Goal: Information Seeking & Learning: Learn about a topic

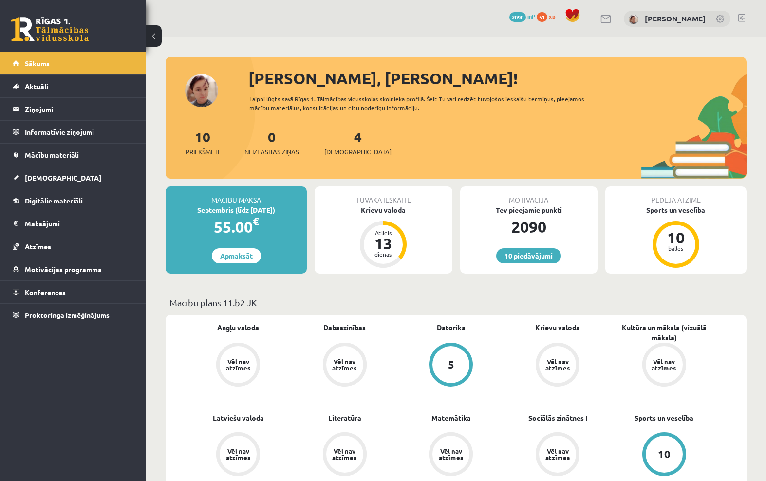
scroll to position [622, 0]
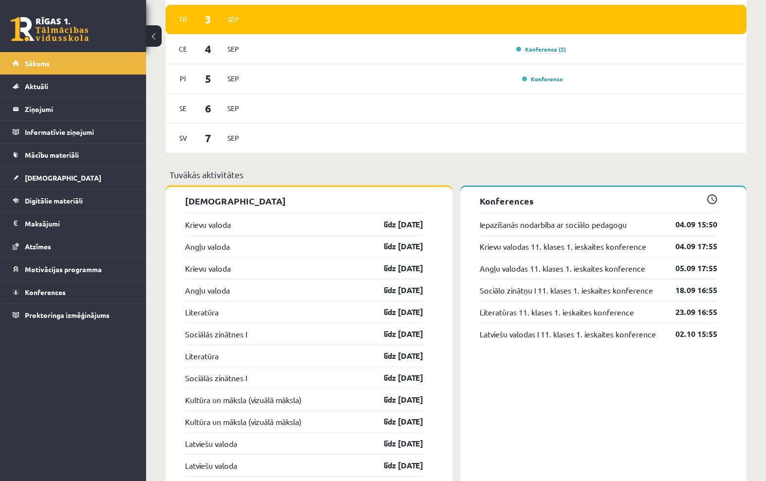
click at [82, 191] on link "Digitālie materiāli" at bounding box center [73, 200] width 121 height 22
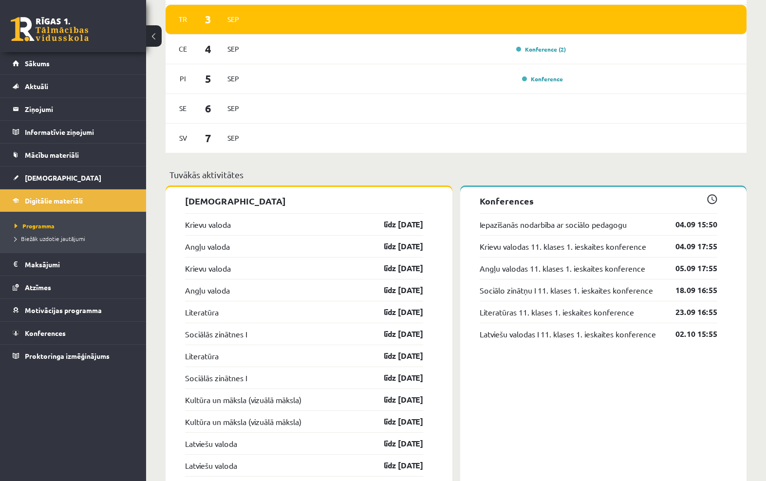
click at [63, 199] on span "Digitālie materiāli" at bounding box center [54, 200] width 58 height 9
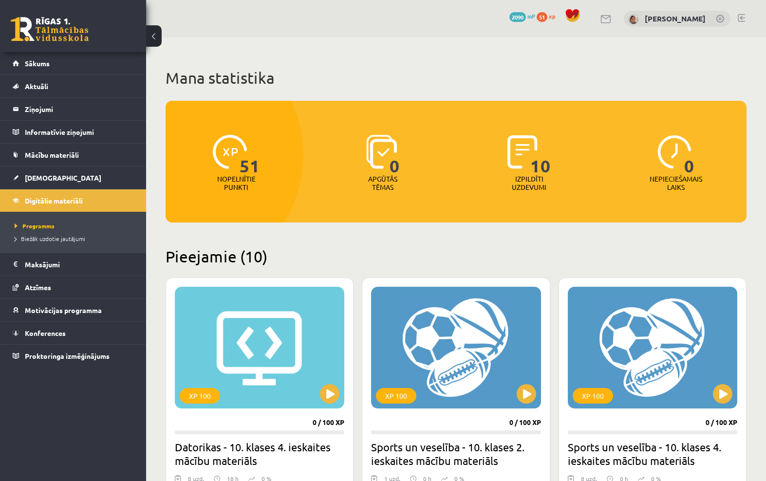
click at [78, 199] on span "Digitālie materiāli" at bounding box center [54, 200] width 58 height 9
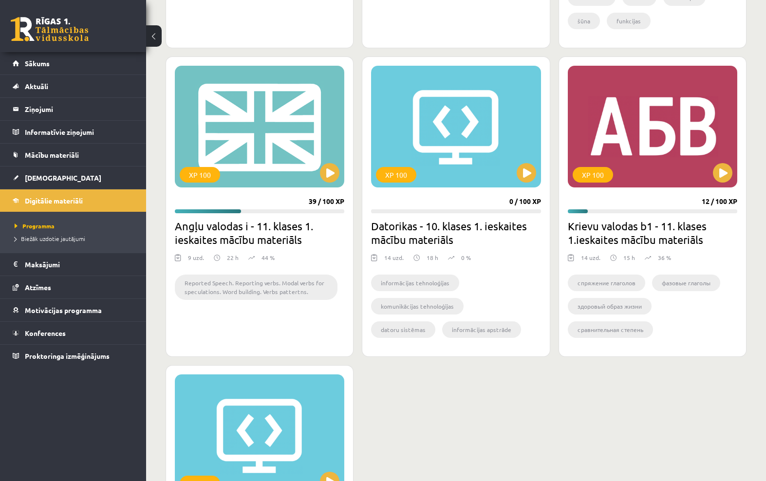
scroll to position [842, 0]
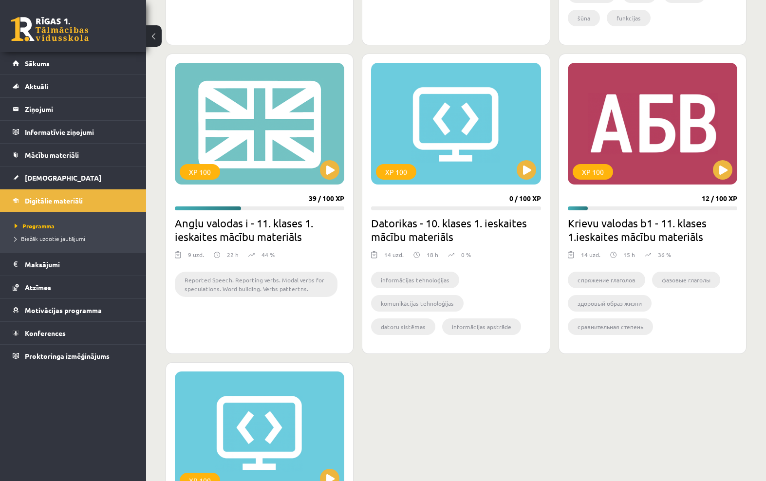
click at [729, 164] on button at bounding box center [722, 169] width 19 height 19
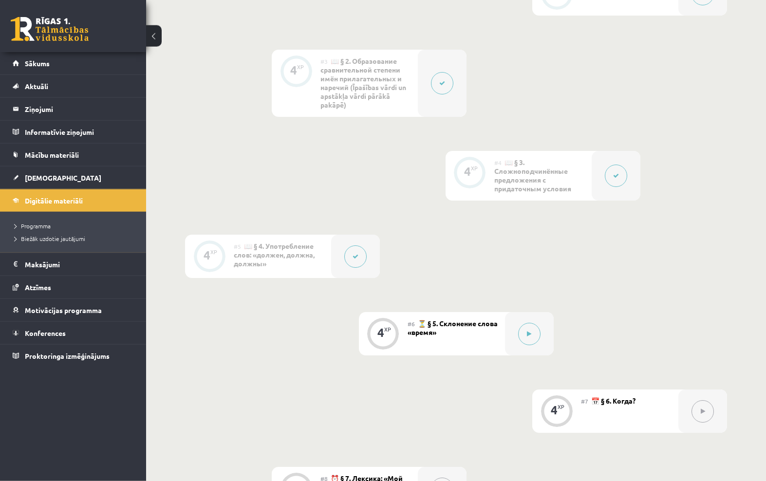
click at [517, 355] on div at bounding box center [529, 333] width 49 height 43
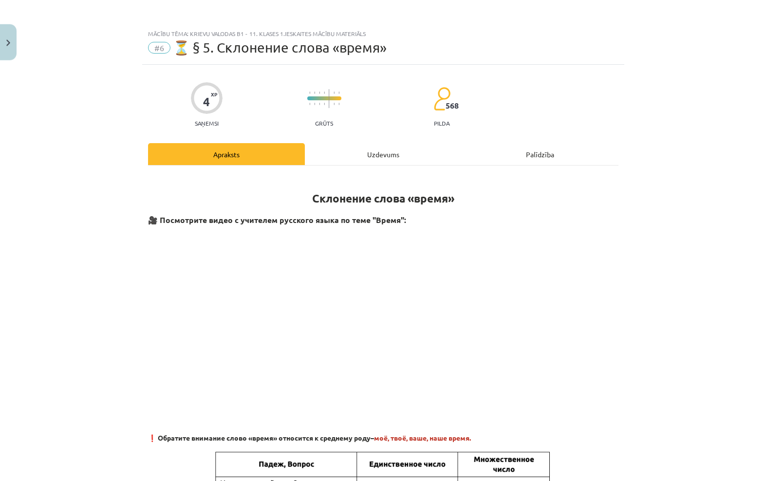
click at [389, 156] on div "Uzdevums" at bounding box center [383, 154] width 157 height 22
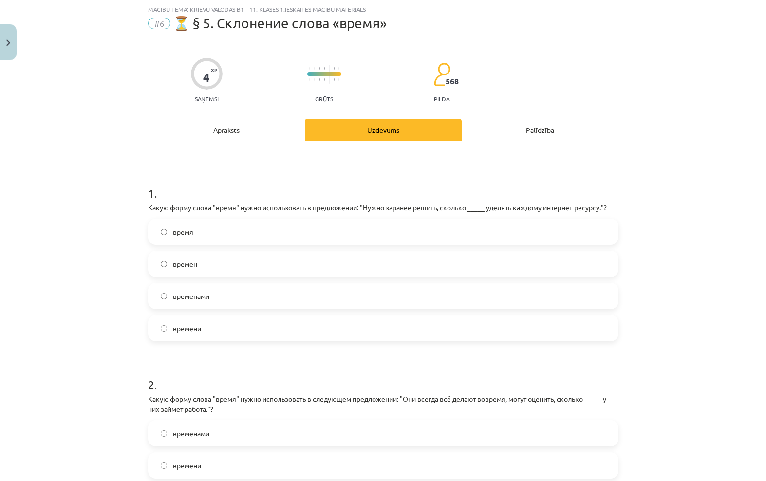
scroll to position [437, 0]
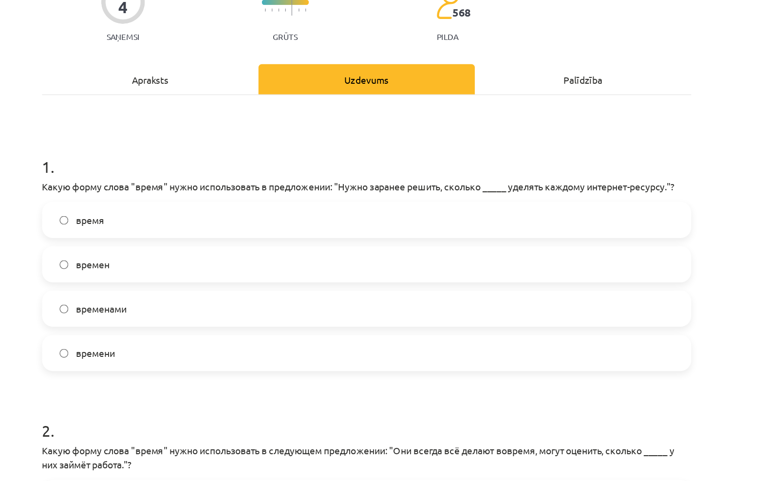
click at [167, 316] on label "времени" at bounding box center [383, 328] width 468 height 24
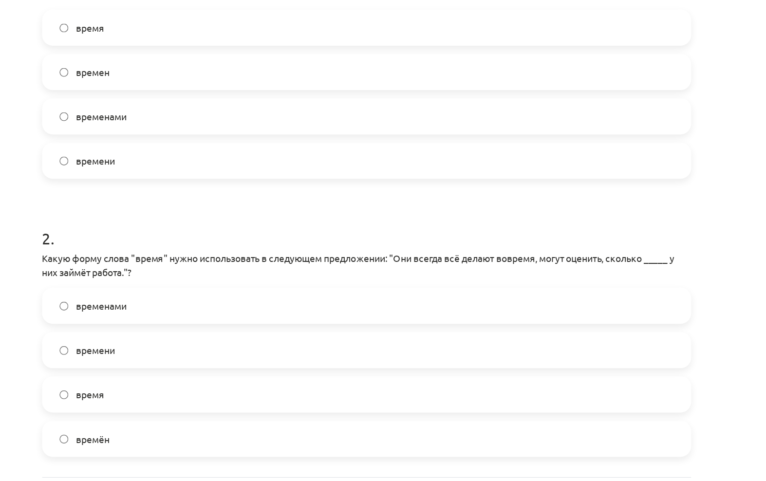
scroll to position [164, 0]
click at [168, 314] on label "времени" at bounding box center [383, 326] width 468 height 24
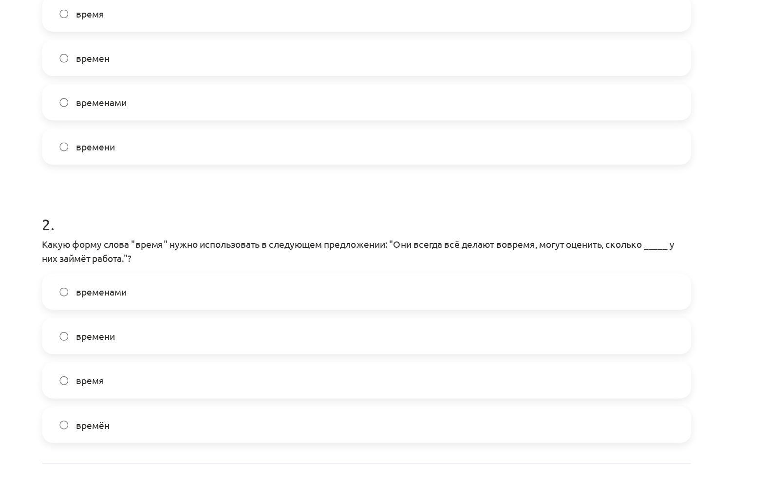
scroll to position [173, 0]
click at [339, 422] on button "Iesniegt" at bounding box center [383, 432] width 89 height 21
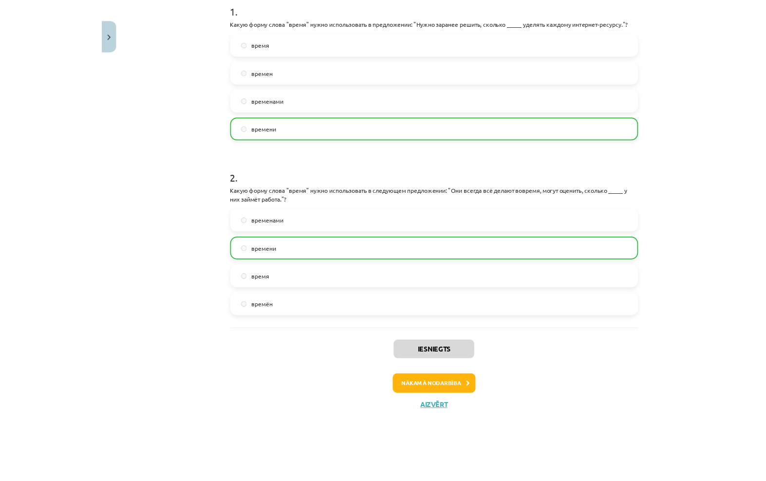
scroll to position [426, 0]
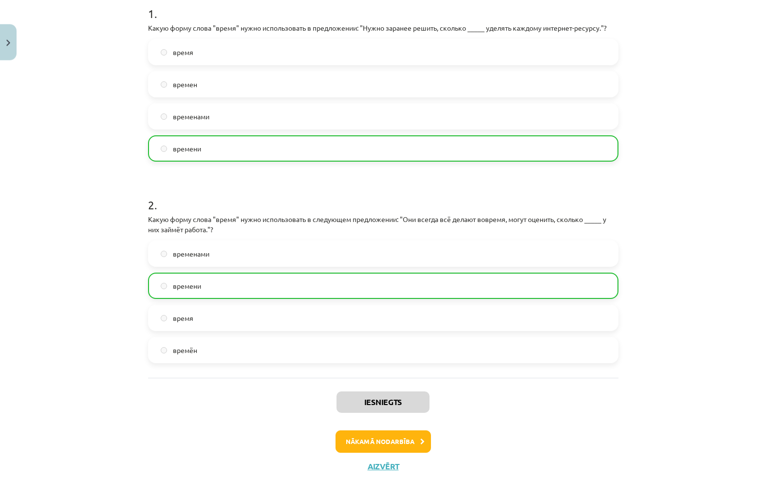
click at [407, 443] on button "Nākamā nodarbība" at bounding box center [383, 441] width 95 height 22
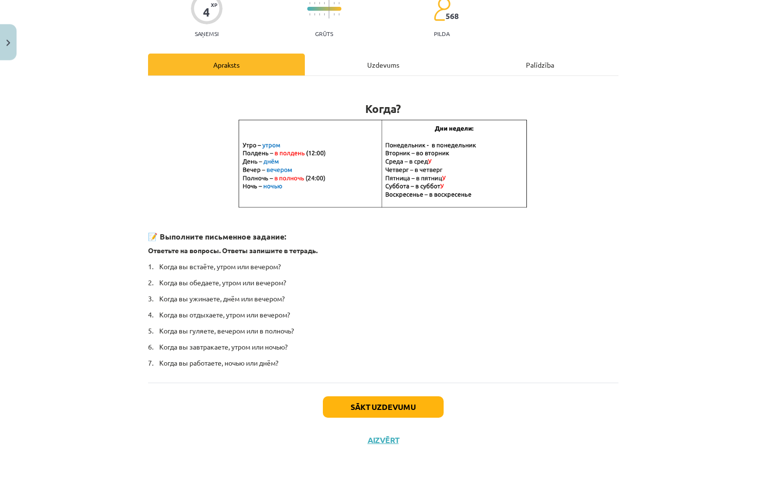
scroll to position [62, 0]
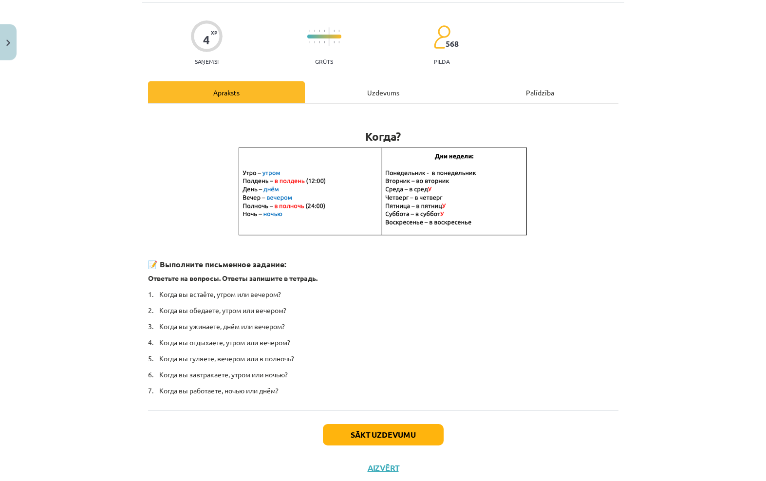
click at [386, 428] on button "Sākt uzdevumu" at bounding box center [383, 434] width 121 height 21
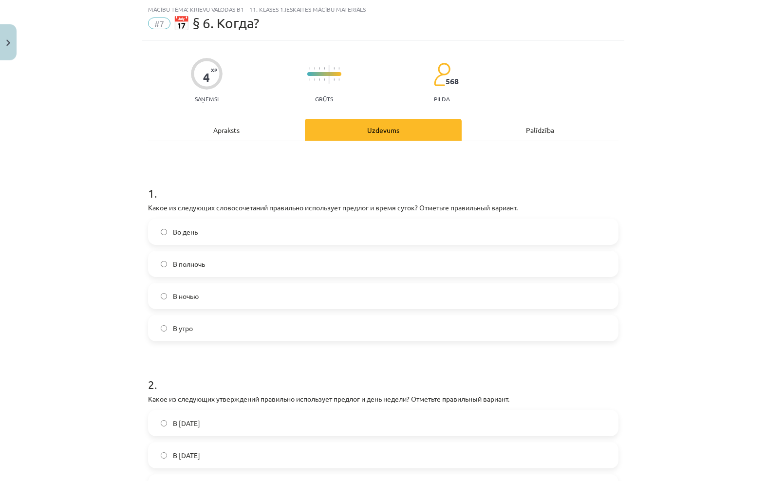
scroll to position [439, 0]
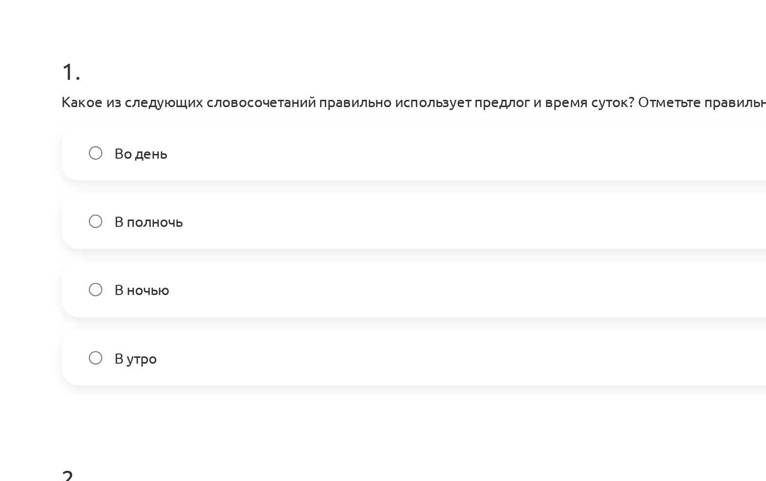
click at [191, 252] on label "В полночь" at bounding box center [383, 264] width 468 height 24
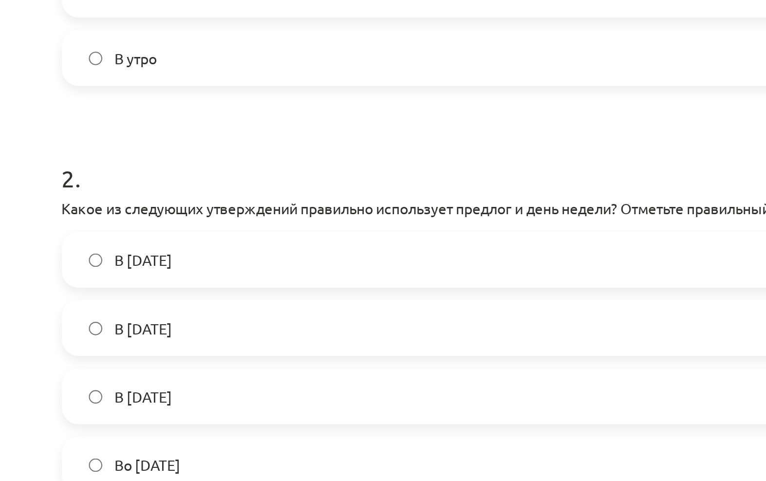
scroll to position [163, 0]
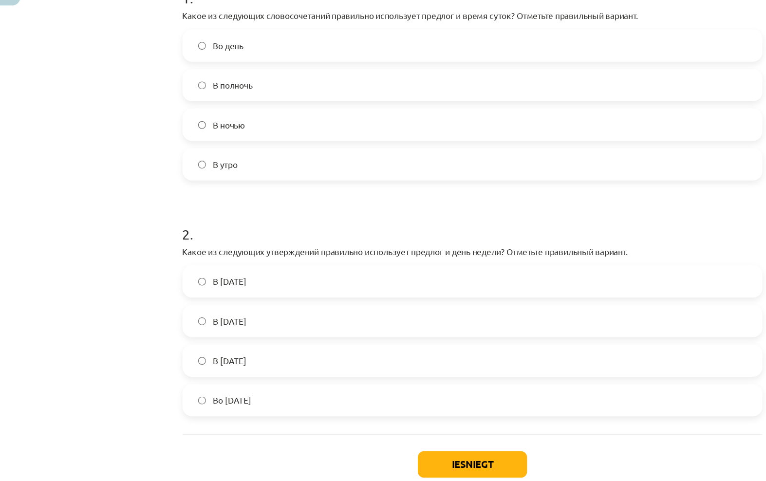
click at [328, 369] on label "Во [DATE]" at bounding box center [383, 381] width 468 height 24
click at [399, 422] on button "Iesniegt" at bounding box center [383, 432] width 89 height 21
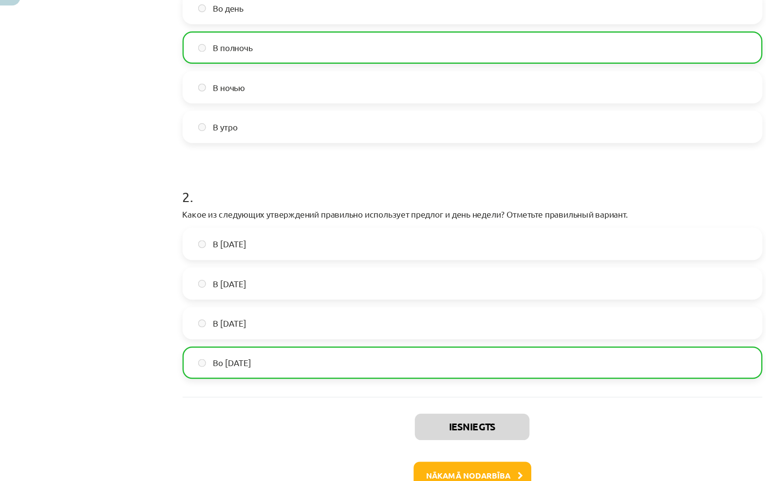
click at [415, 430] on button "Nākamā nodarbība" at bounding box center [383, 441] width 95 height 22
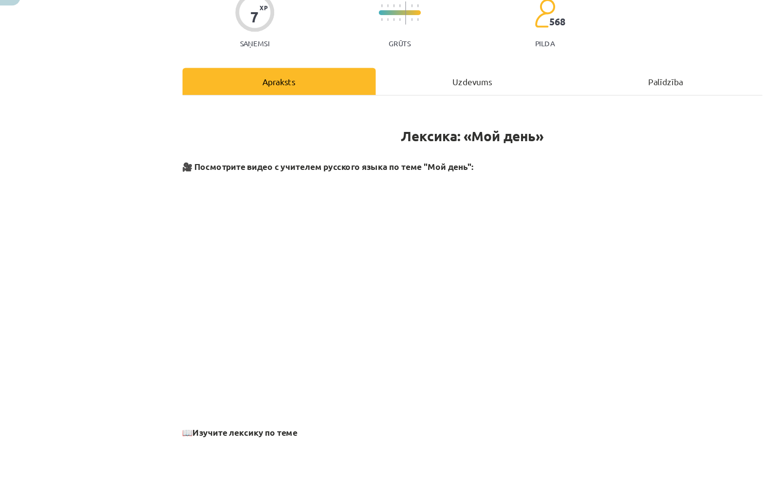
scroll to position [24, 0]
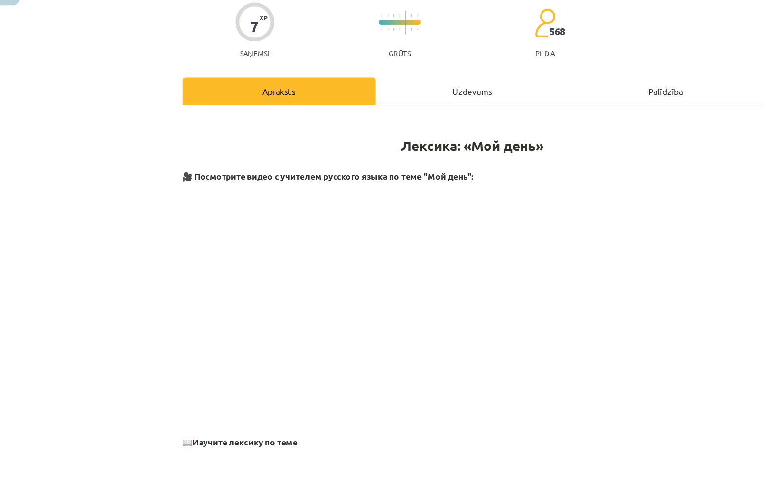
click at [386, 119] on div "Uzdevums" at bounding box center [383, 130] width 157 height 22
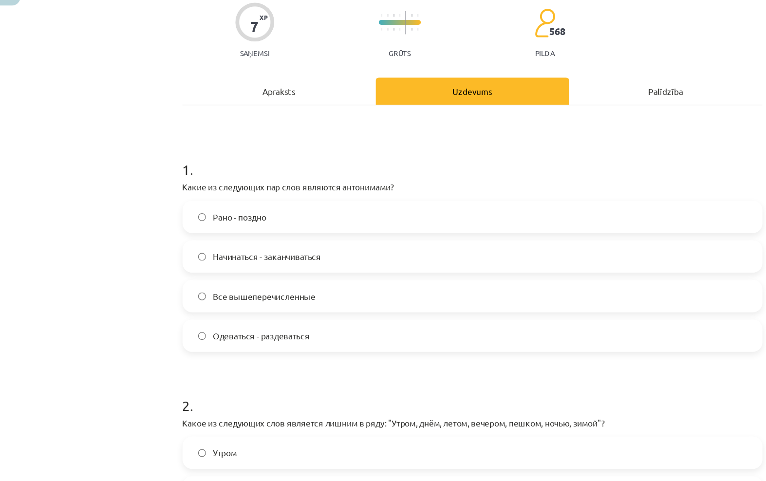
click at [307, 284] on label "Все вышеперечисленные" at bounding box center [383, 296] width 468 height 24
click at [245, 119] on div "Apraksts" at bounding box center [226, 130] width 157 height 22
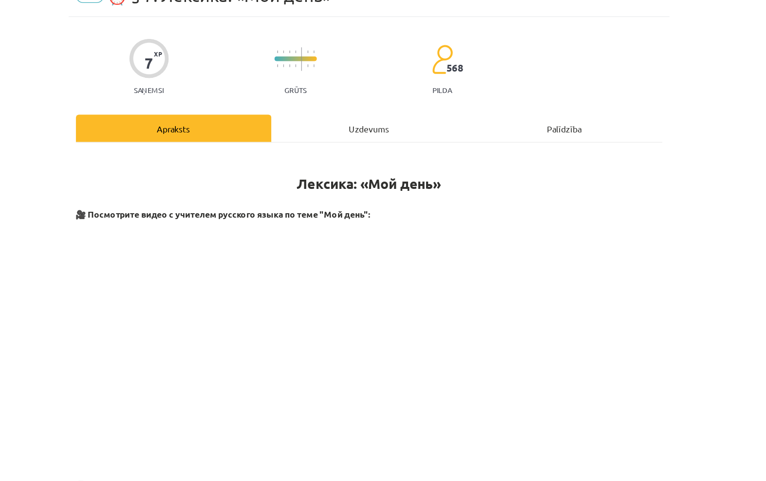
scroll to position [0, 0]
click at [314, 143] on div "Uzdevums" at bounding box center [383, 154] width 157 height 22
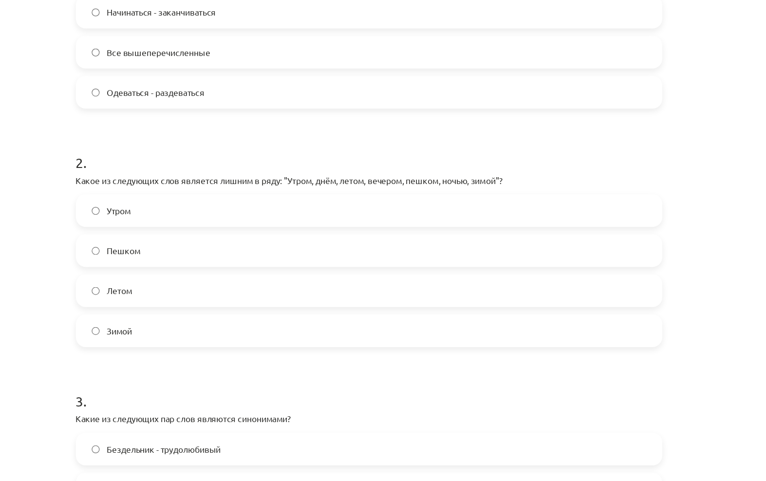
scroll to position [228, 0]
click at [394, 239] on label "Пешком" at bounding box center [383, 251] width 468 height 24
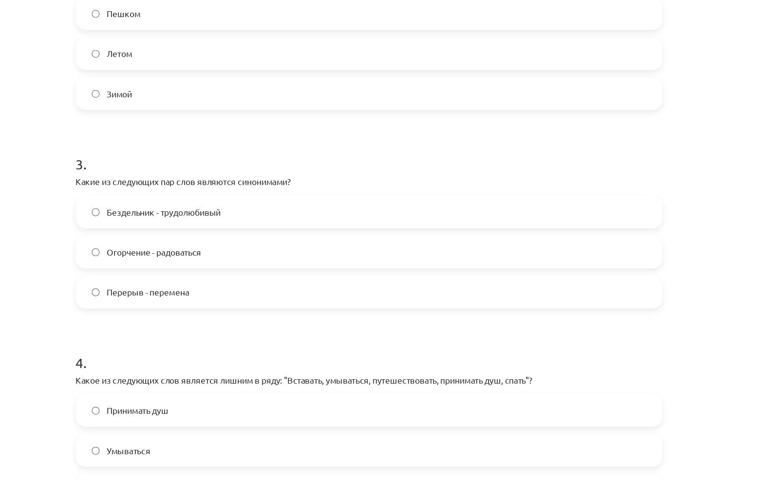
scroll to position [418, 0]
click at [231, 273] on label "Перерыв - перемена" at bounding box center [383, 285] width 468 height 24
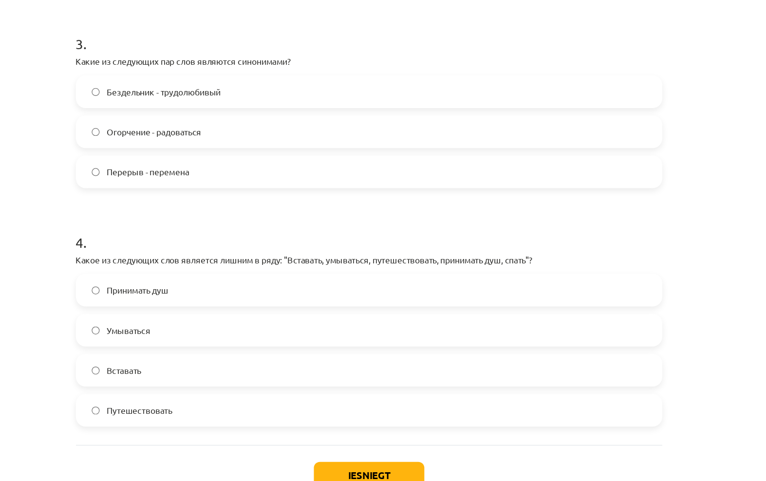
scroll to position [514, 0]
click at [172, 350] on div "1 . Какие из следующих пар слов являются антонимами? Рано - поздно Начинаться -…" at bounding box center [383, 30] width 470 height 757
click at [195, 369] on label "Путешествовать" at bounding box center [383, 381] width 468 height 24
click at [339, 422] on button "Iesniegt" at bounding box center [383, 432] width 89 height 21
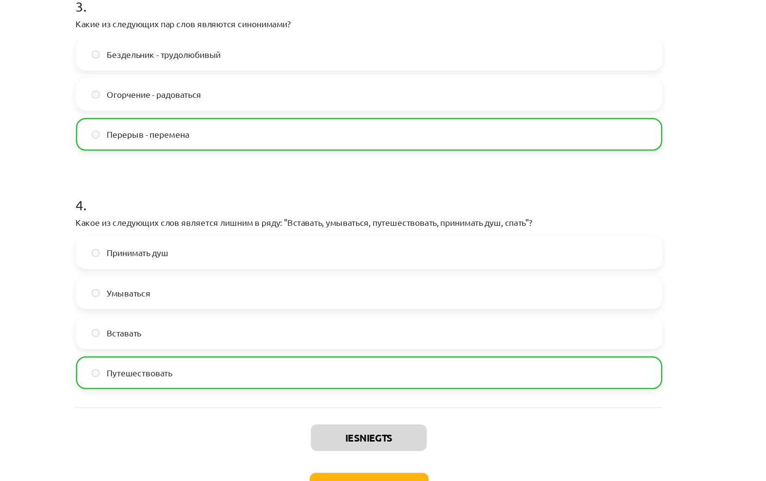
click at [336, 430] on button "Nākamā nodarbība" at bounding box center [383, 441] width 95 height 22
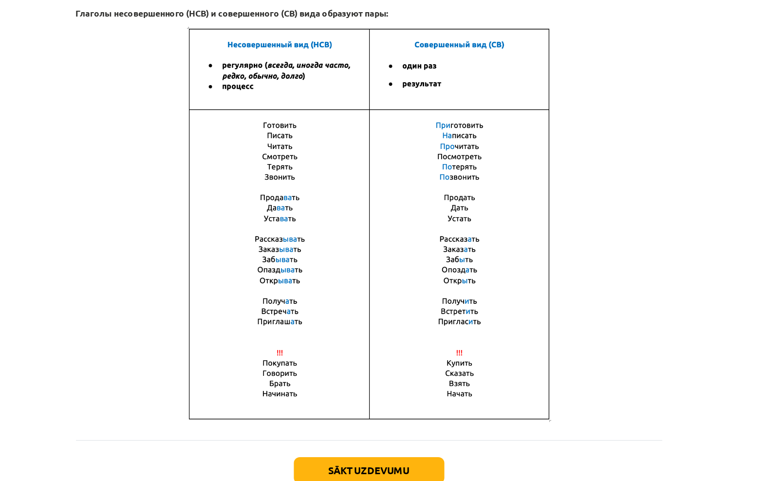
scroll to position [539, 0]
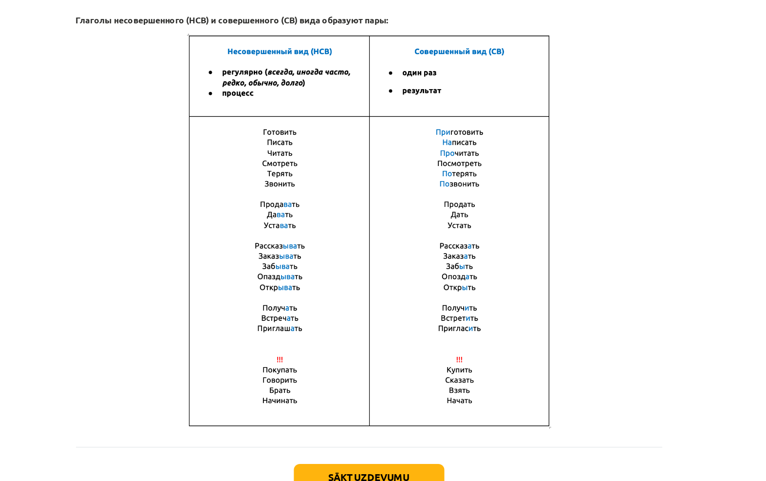
click at [334, 423] on button "Sākt uzdevumu" at bounding box center [383, 433] width 121 height 21
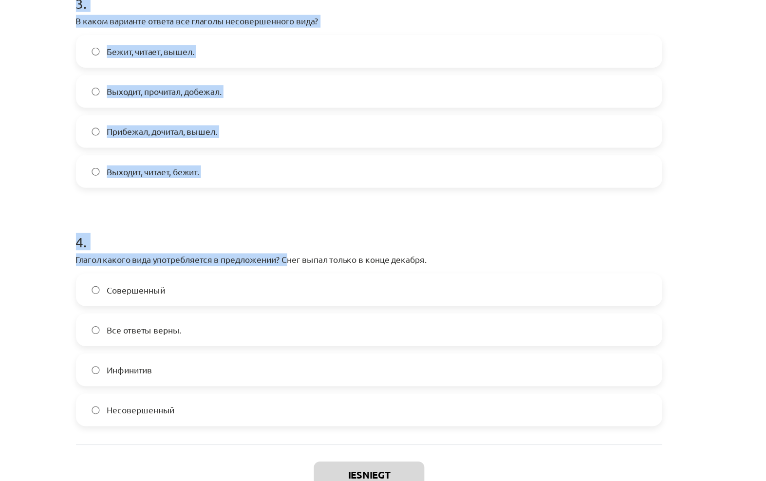
scroll to position [546, 0]
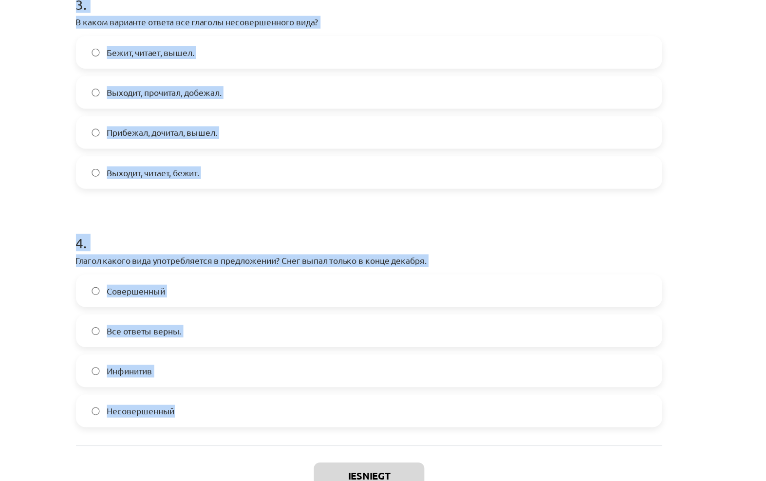
click at [552, 224] on div "Mācību tēma: Krievu valodas b1 - 11. klases 1.ieskaites mācību materiāls #9 📖 §…" at bounding box center [383, 240] width 766 height 481
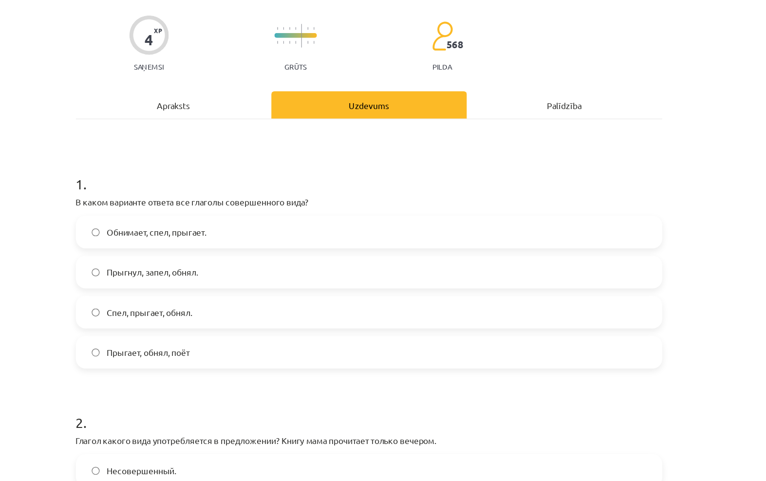
scroll to position [0, 0]
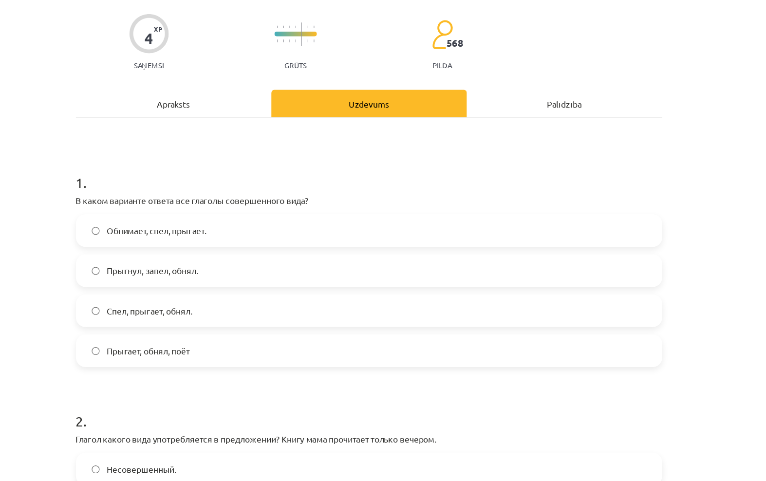
click at [361, 276] on label "Прыгнул, запел, обнял." at bounding box center [383, 288] width 468 height 24
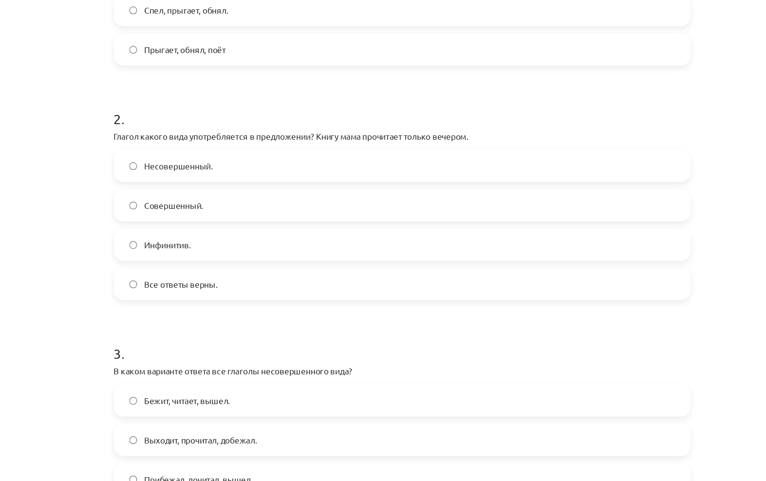
scroll to position [286, 0]
click at [244, 214] on label "Инфинитив." at bounding box center [383, 226] width 468 height 24
click at [234, 182] on label "Совершенный." at bounding box center [383, 194] width 468 height 24
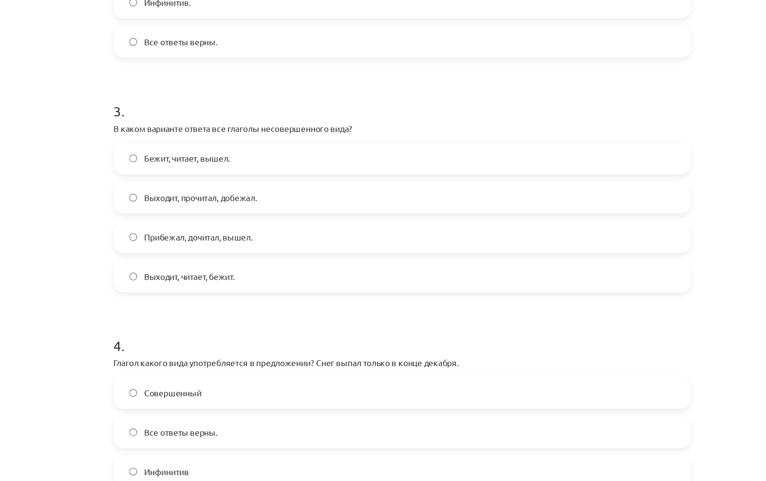
scroll to position [487, 0]
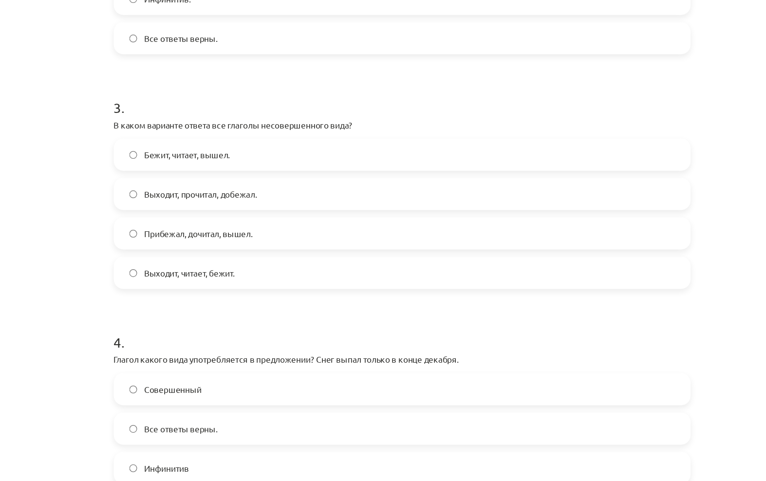
click at [173, 243] on span "Выходит, читает, бежит." at bounding box center [210, 248] width 74 height 10
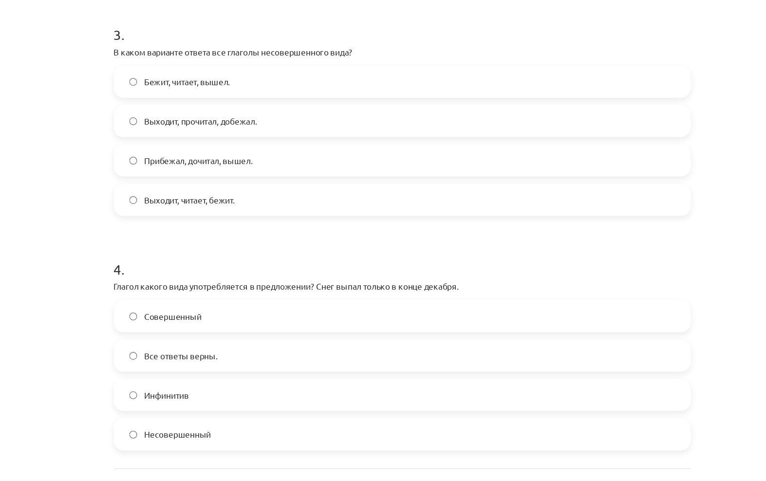
scroll to position [546, 0]
click at [173, 280] on span "Совершенный" at bounding box center [196, 285] width 47 height 10
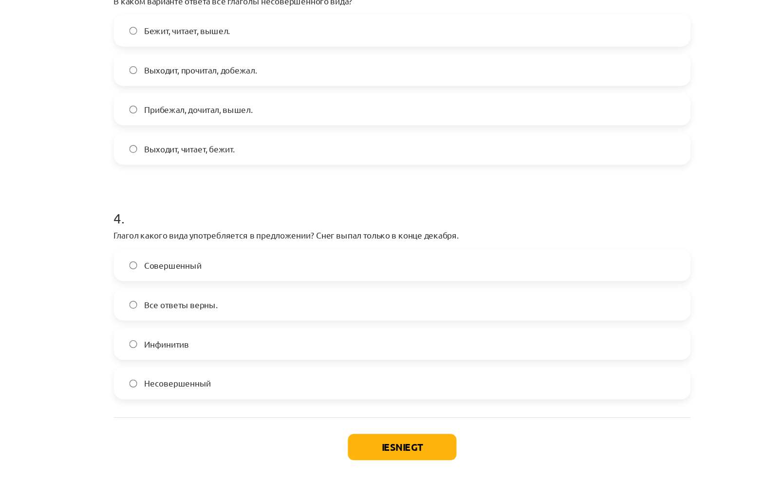
scroll to position [556, 0]
click at [339, 422] on button "Iesniegt" at bounding box center [383, 432] width 89 height 21
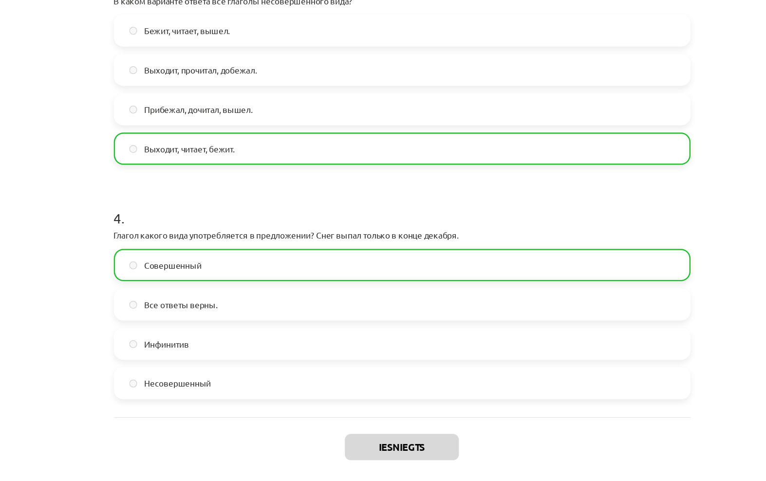
click at [339, 461] on button "Nākamā nodarbība" at bounding box center [383, 472] width 95 height 22
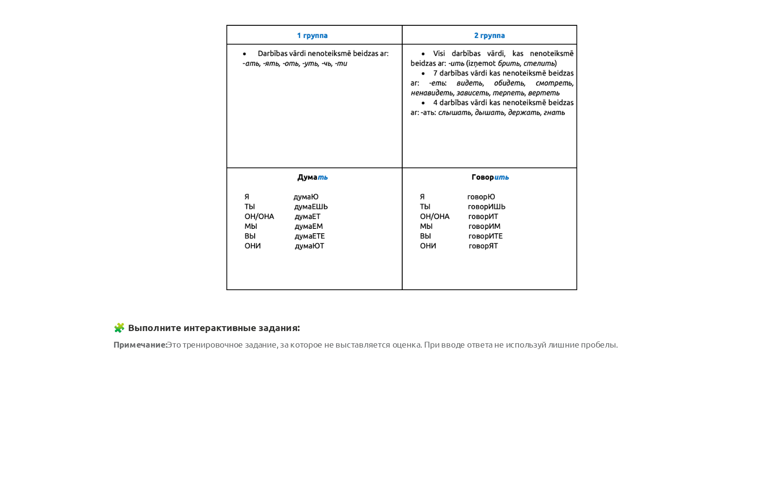
scroll to position [24, 0]
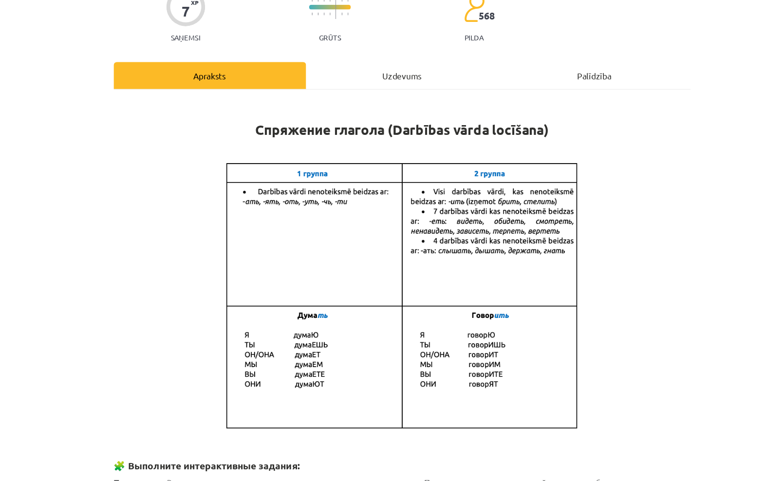
click at [333, 119] on div "Uzdevums" at bounding box center [383, 130] width 157 height 22
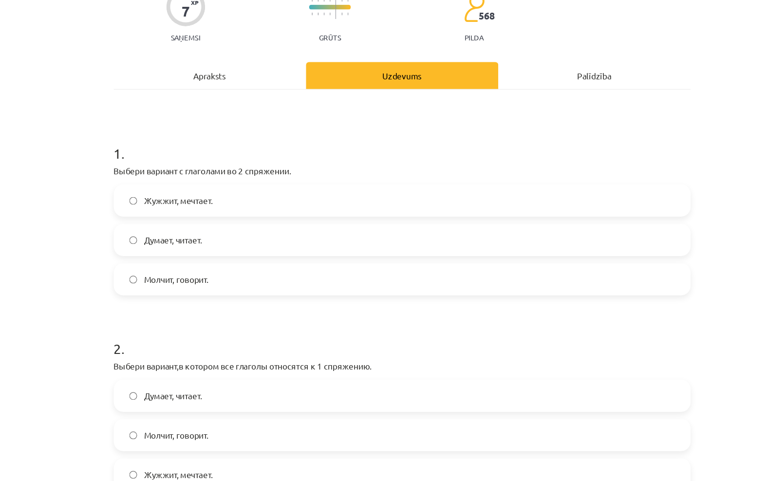
click at [198, 284] on label "Молчит, говорит." at bounding box center [383, 296] width 468 height 24
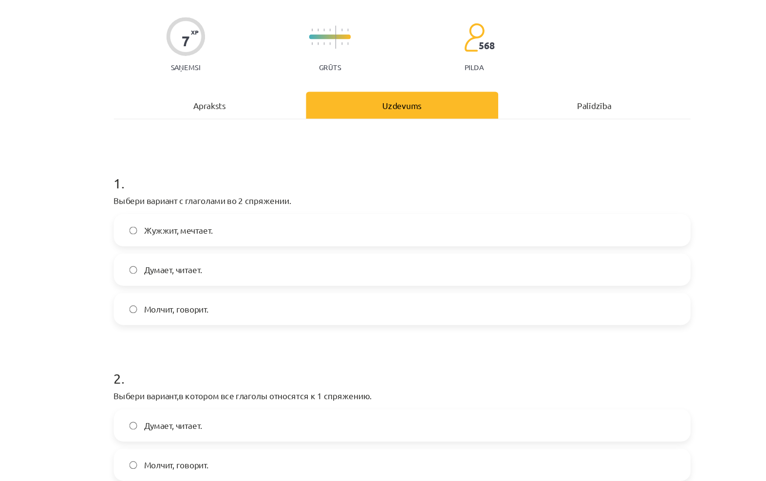
scroll to position [0, 0]
click at [204, 143] on div "Apraksts" at bounding box center [226, 154] width 157 height 22
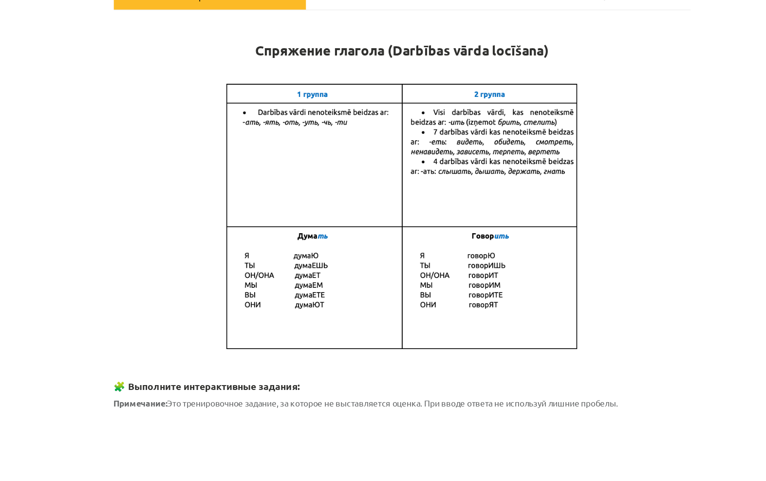
scroll to position [86, 0]
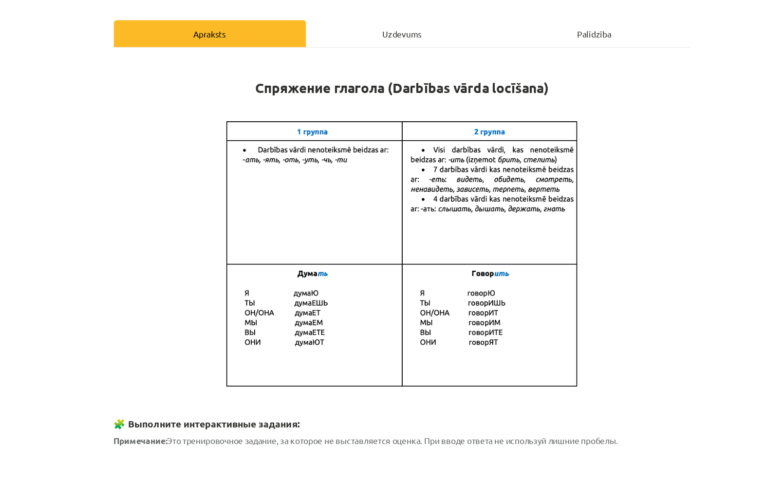
click at [352, 85] on div "Uzdevums" at bounding box center [383, 96] width 157 height 22
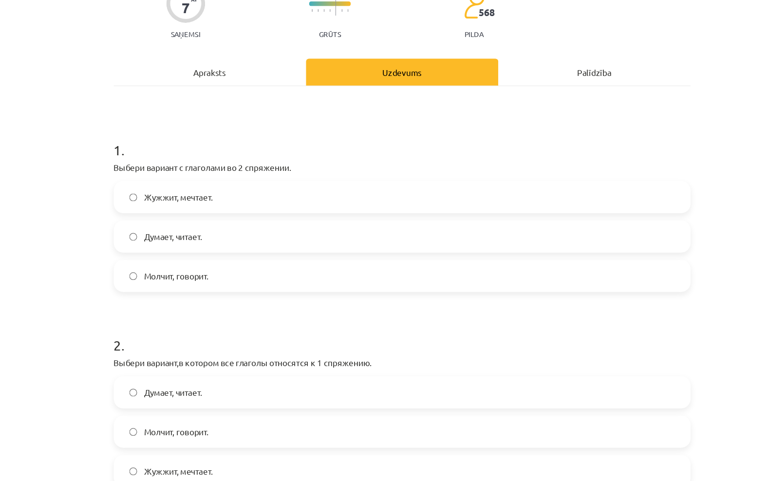
scroll to position [24, 0]
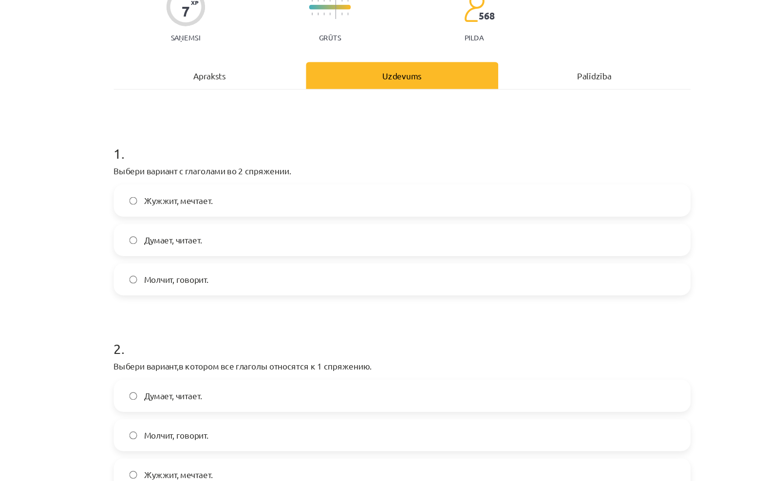
click at [181, 119] on div "Apraksts" at bounding box center [226, 130] width 157 height 22
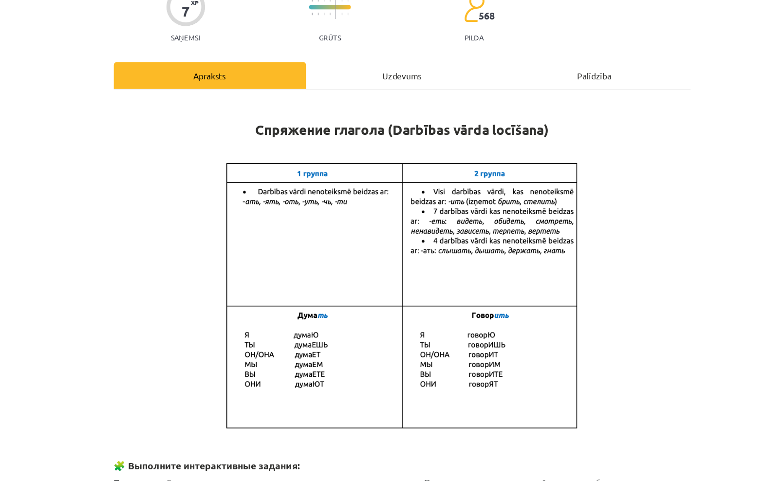
click at [334, 119] on div "Uzdevums" at bounding box center [383, 130] width 157 height 22
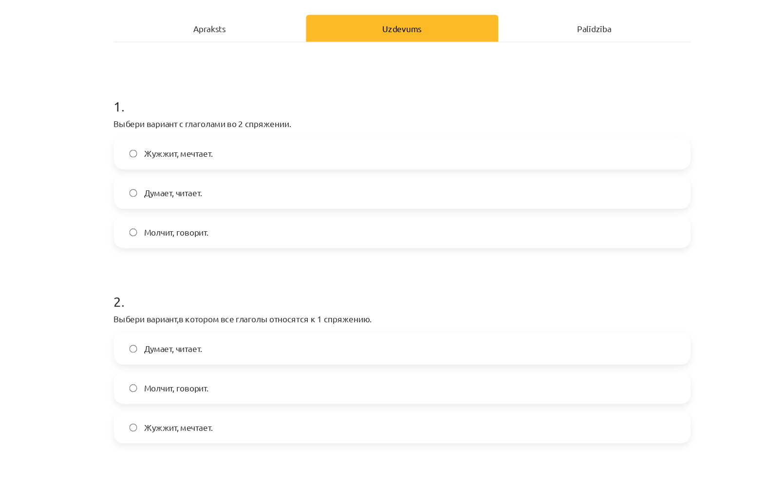
click at [187, 80] on div "Apraksts" at bounding box center [226, 91] width 157 height 22
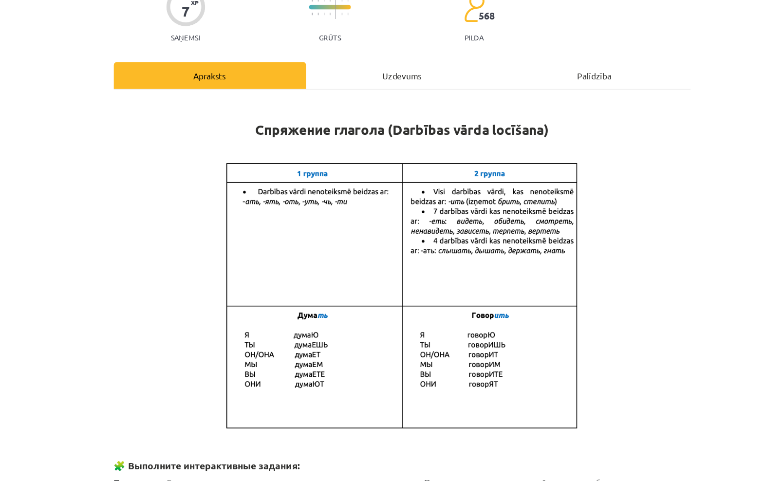
click at [333, 119] on div "Uzdevums" at bounding box center [383, 130] width 157 height 22
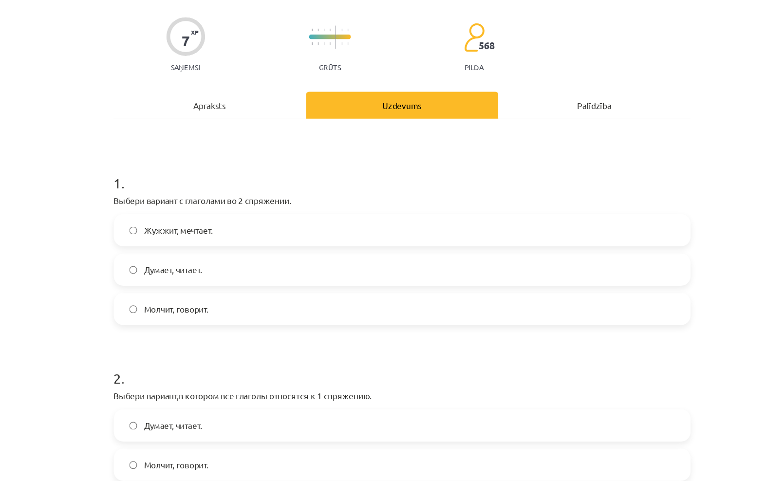
scroll to position [0, 0]
click at [178, 143] on div "Apraksts" at bounding box center [226, 154] width 157 height 22
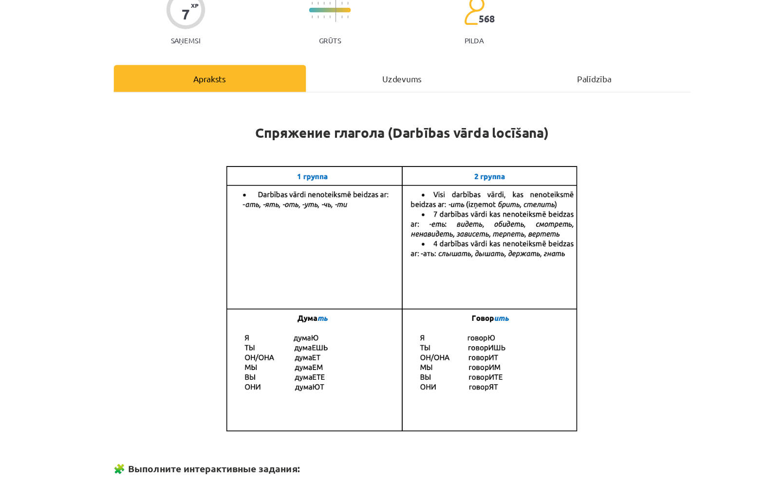
scroll to position [24, 0]
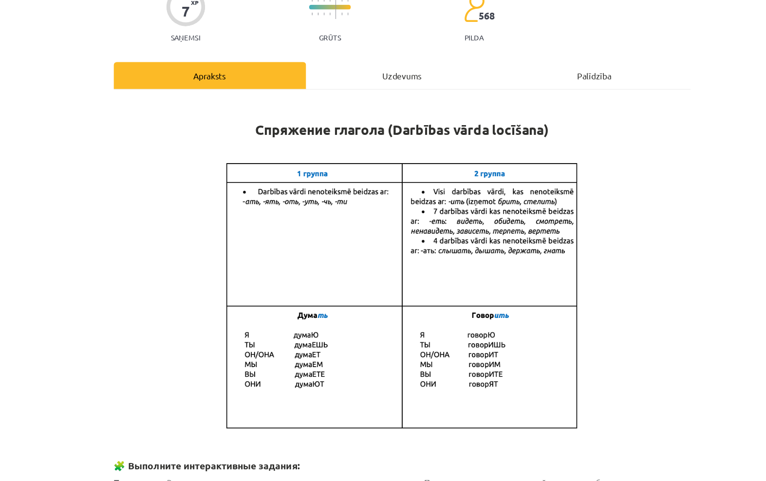
click at [312, 119] on div "Uzdevums" at bounding box center [383, 130] width 157 height 22
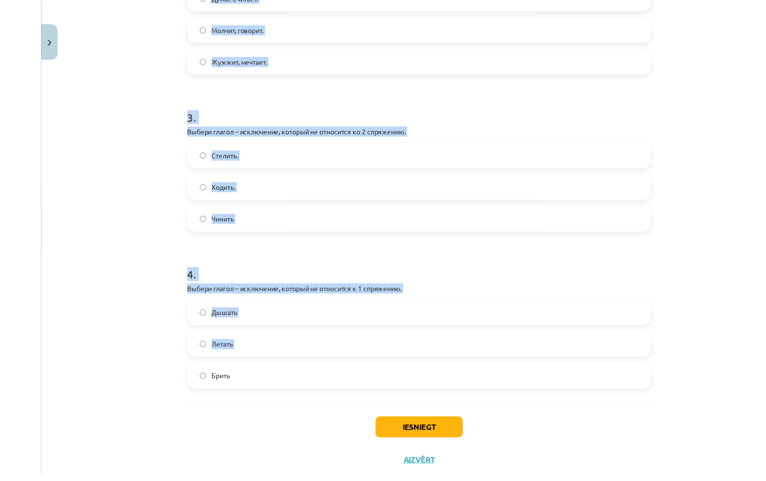
scroll to position [119, 0]
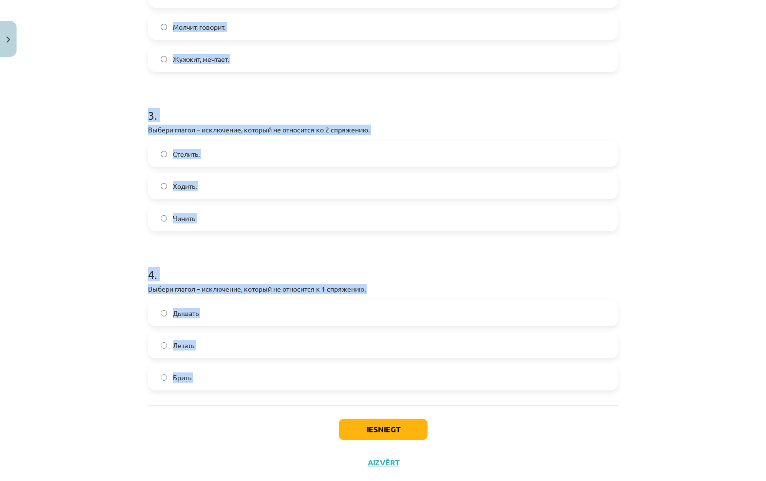
copy form "Выбери вариант с глаголами во 2 спряжении. Жужжит, мечтает. Думает, читает. Мол…"
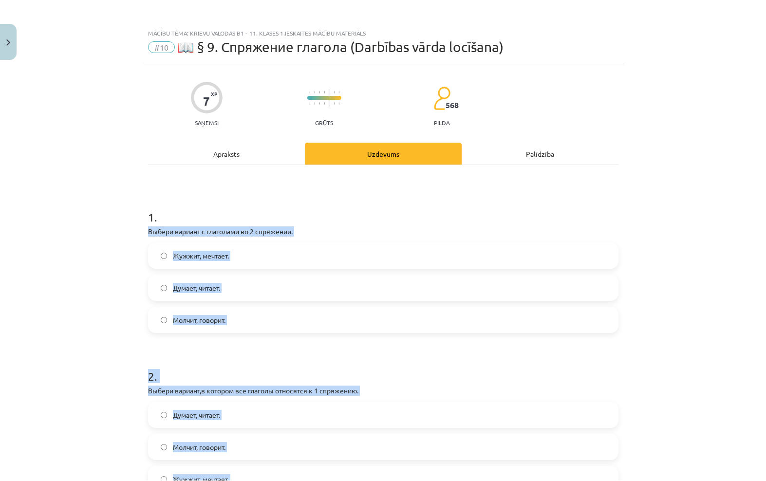
scroll to position [0, 0]
click at [683, 171] on div "Mācību tēma: Krievu valodas b1 - 11. klases 1.ieskaites mācību materiāls #10 📖 …" at bounding box center [383, 240] width 766 height 481
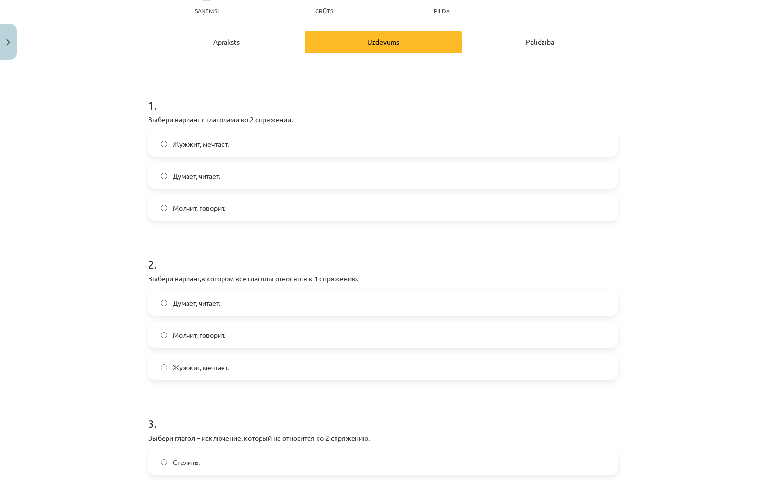
scroll to position [112, 0]
click at [337, 299] on label "Думает, читает." at bounding box center [383, 303] width 468 height 24
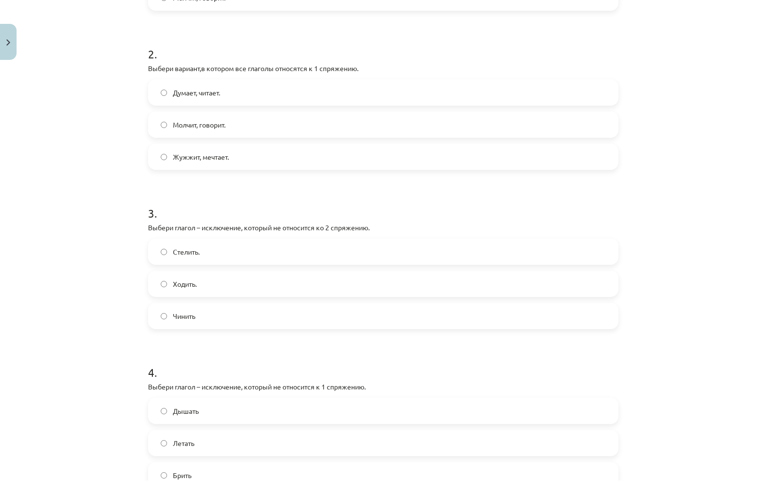
scroll to position [322, 0]
click at [293, 284] on label "Ходить." at bounding box center [383, 284] width 468 height 24
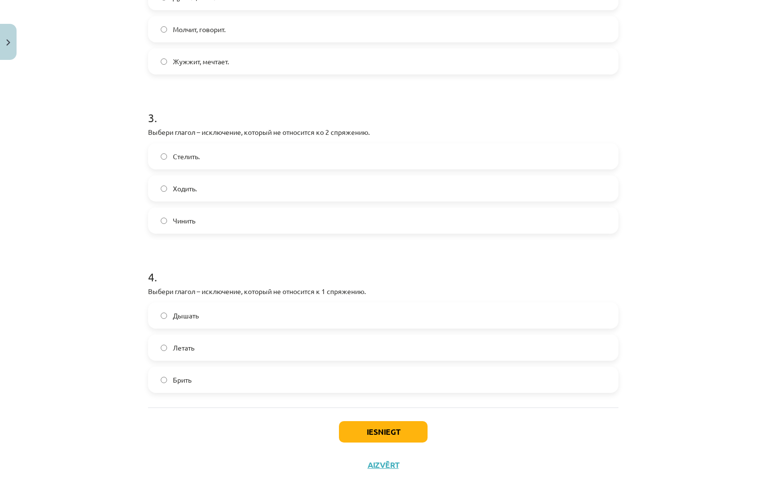
scroll to position [417, 0]
click at [239, 314] on label "Дышать" at bounding box center [383, 316] width 468 height 24
click at [401, 434] on button "Iesniegt" at bounding box center [383, 432] width 89 height 21
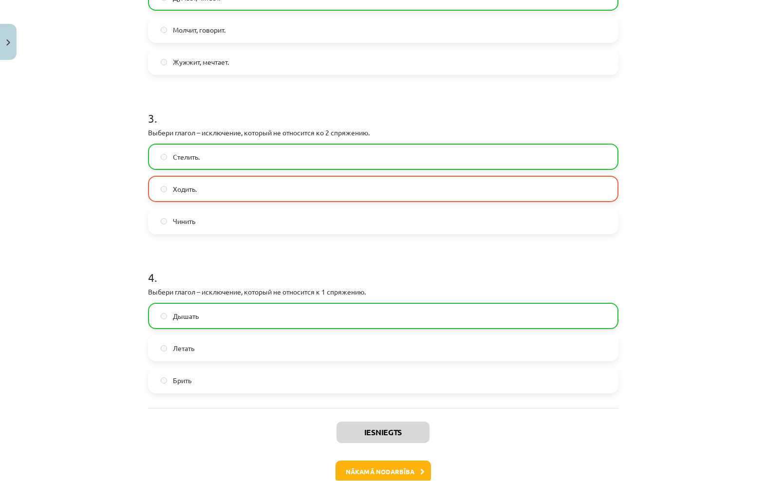
scroll to position [147, 0]
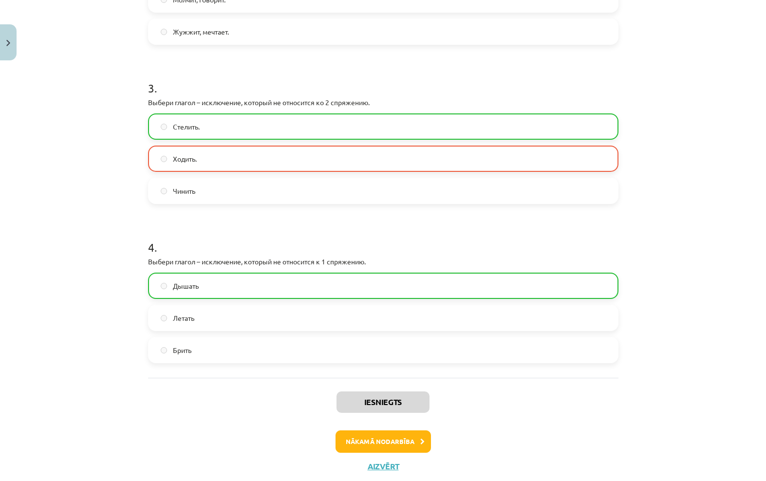
click at [417, 436] on button "Nākamā nodarbība" at bounding box center [383, 441] width 95 height 22
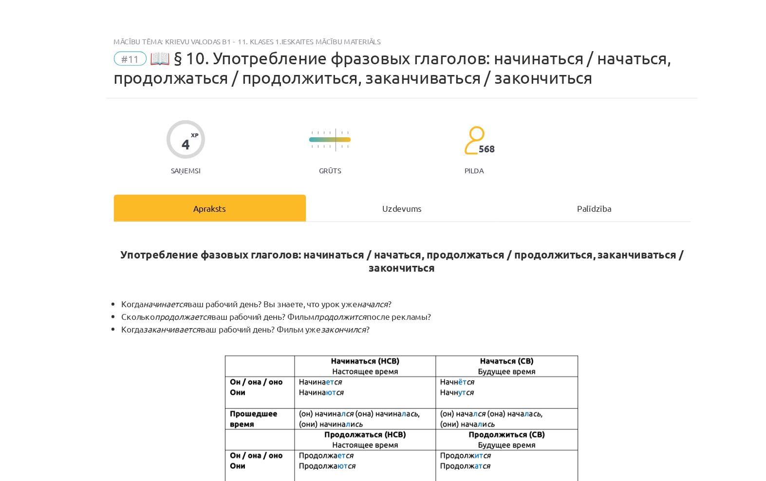
scroll to position [0, 0]
click at [341, 164] on div "Uzdevums" at bounding box center [383, 170] width 157 height 22
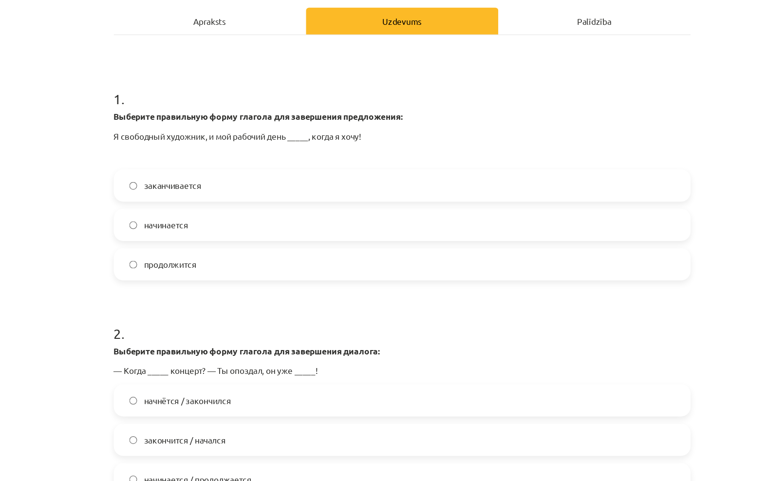
scroll to position [154, 0]
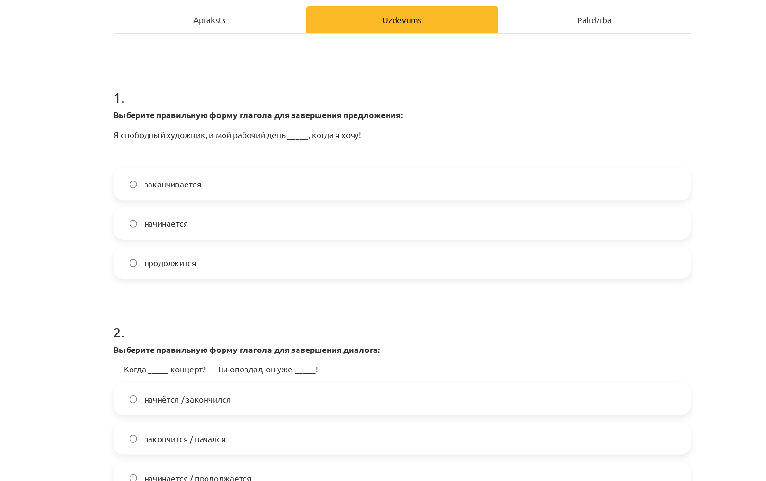
click at [384, 154] on label "заканчивается" at bounding box center [383, 150] width 468 height 24
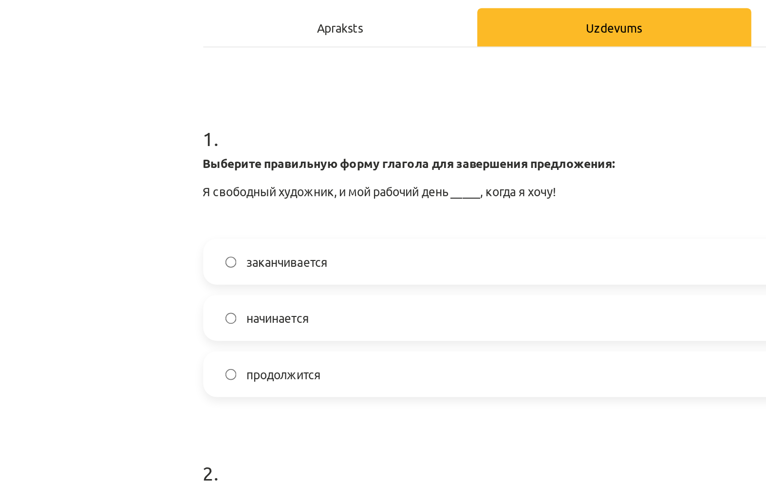
scroll to position [0, 0]
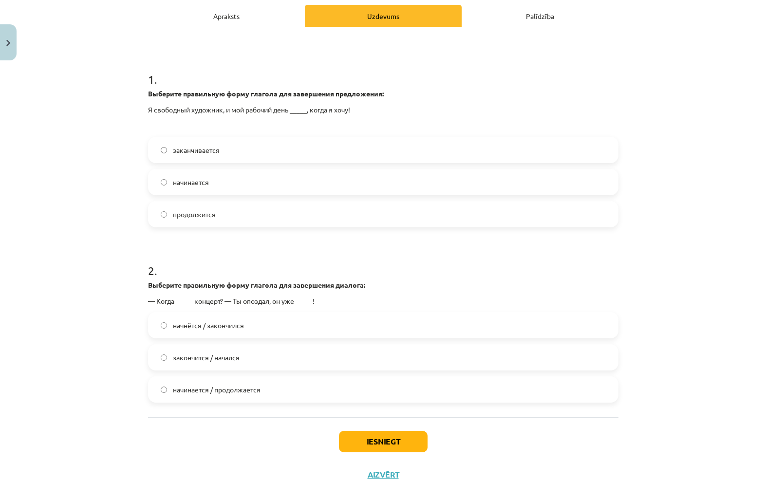
click at [465, 330] on label "начнётся / закончился" at bounding box center [383, 325] width 468 height 24
click at [399, 440] on button "Iesniegt" at bounding box center [383, 441] width 89 height 21
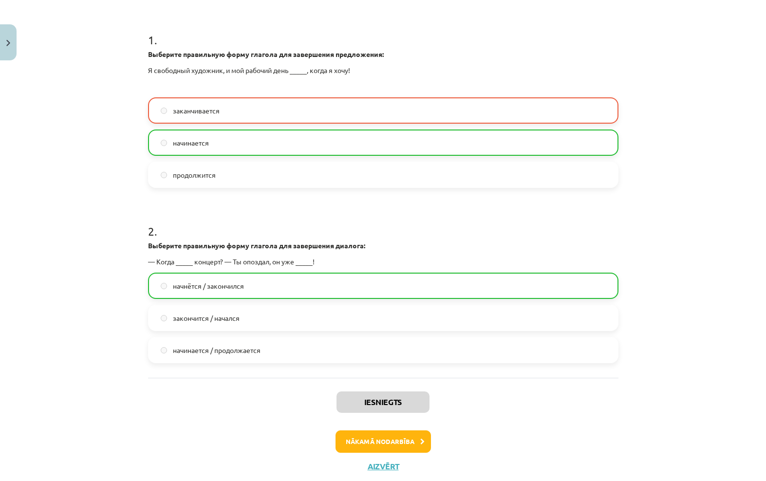
click at [407, 437] on button "Nākamā nodarbība" at bounding box center [383, 441] width 95 height 22
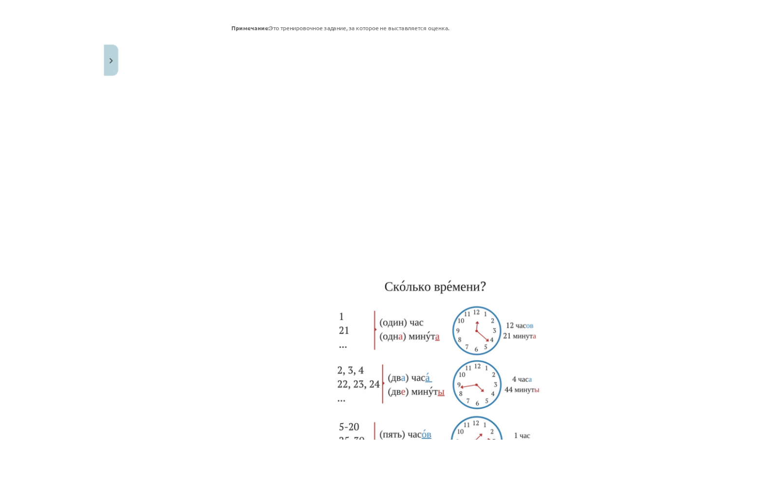
scroll to position [13, 0]
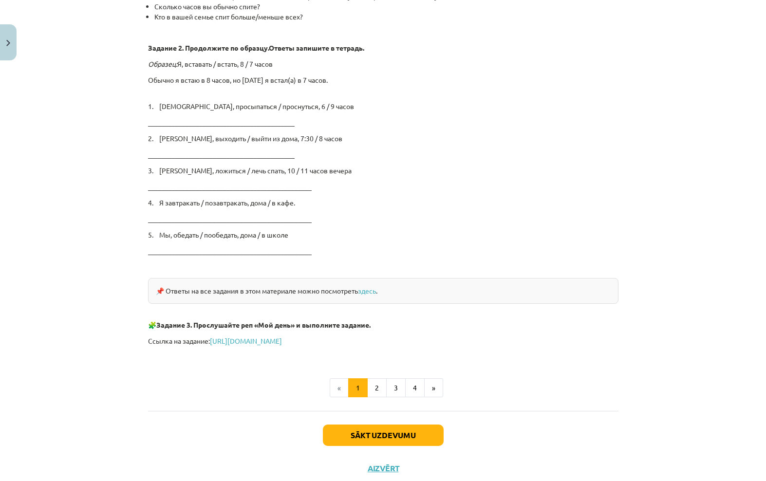
click at [416, 439] on button "Sākt uzdevumu" at bounding box center [383, 435] width 121 height 21
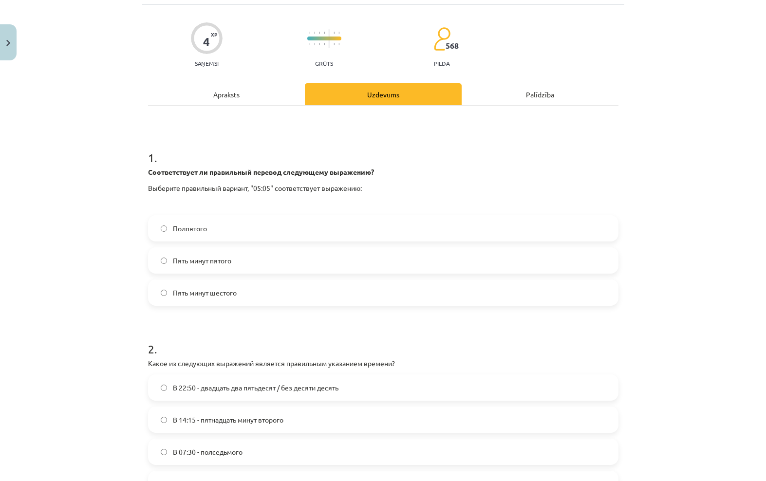
scroll to position [58, 0]
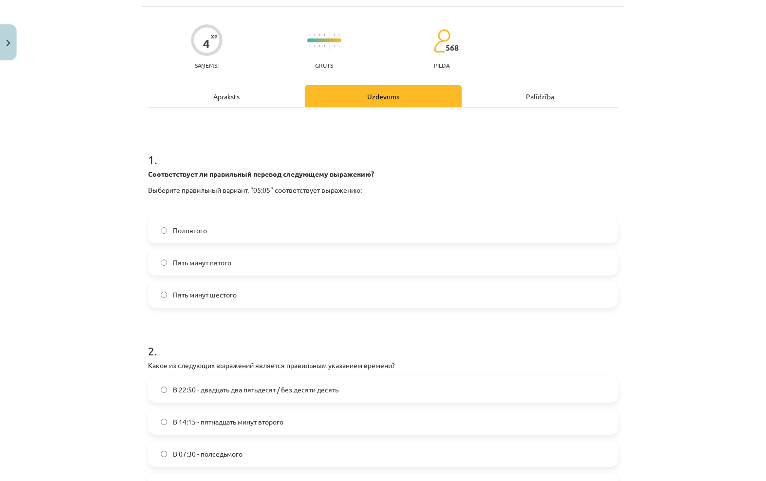
click at [589, 261] on label "Пять минут пятого" at bounding box center [383, 262] width 468 height 24
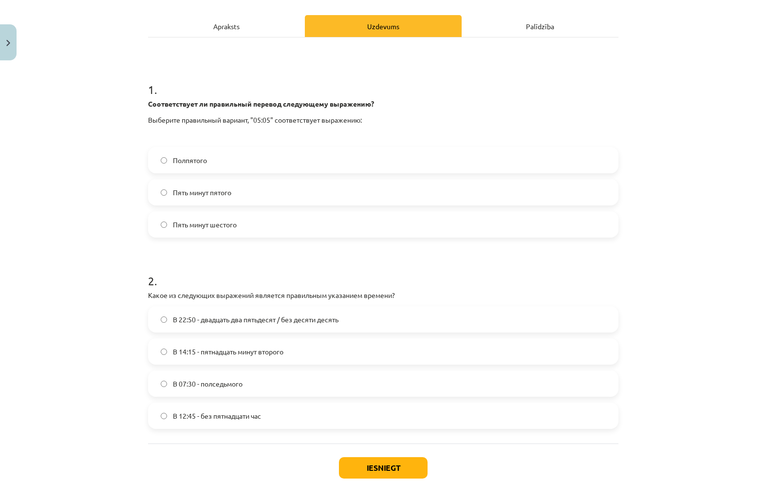
scroll to position [99, 0]
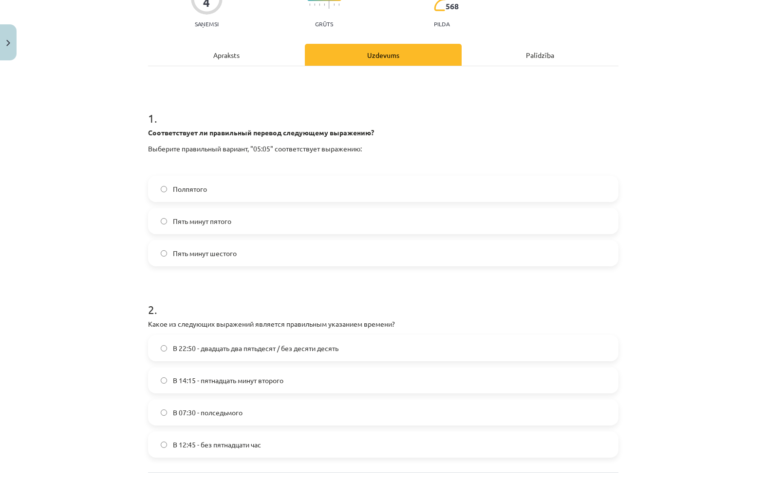
click at [232, 56] on div "Apraksts" at bounding box center [226, 55] width 157 height 22
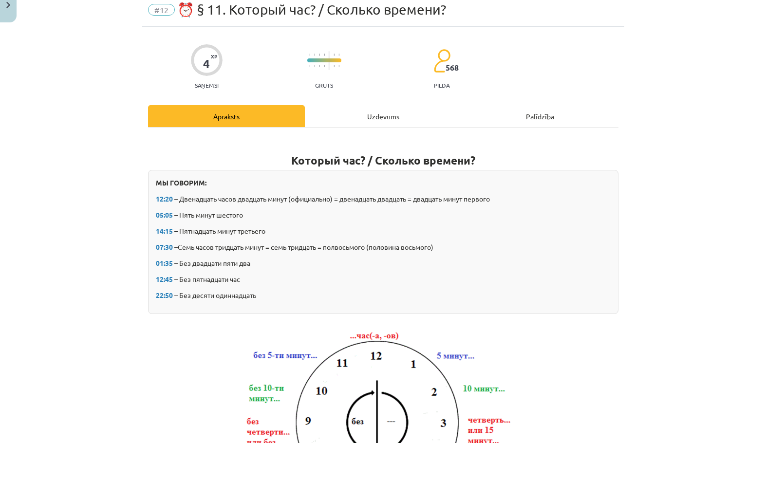
scroll to position [0, 0]
click at [388, 174] on h1 "Который час? / Сколько времени?" at bounding box center [383, 189] width 470 height 31
click at [387, 191] on strong "Который час? / Сколько времени?" at bounding box center [383, 198] width 184 height 14
click at [377, 191] on strong "Который час? / Сколько времени?" at bounding box center [383, 198] width 184 height 14
click at [372, 191] on strong "Который час? / Сколько времени?" at bounding box center [383, 198] width 184 height 14
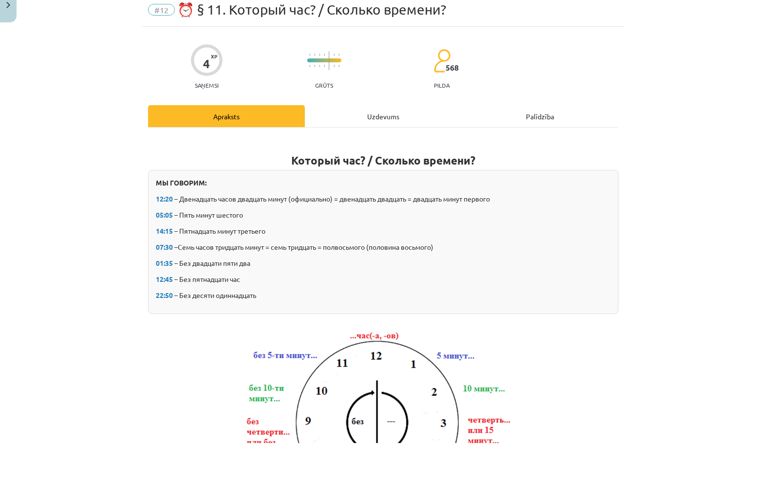
click at [395, 174] on h1 "Который час? / Сколько времени?" at bounding box center [383, 189] width 470 height 31
click at [383, 174] on h1 "Который час? / Сколько времени?" at bounding box center [383, 189] width 470 height 31
click at [381, 174] on h1 "Который час? / Сколько времени?" at bounding box center [383, 189] width 470 height 31
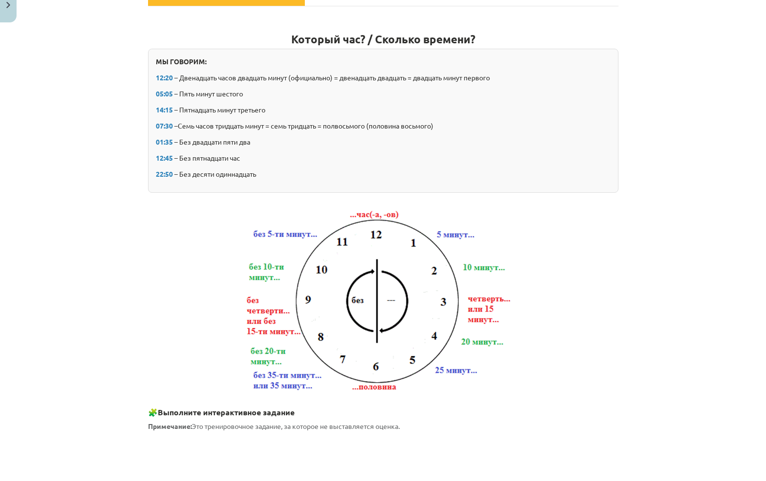
scroll to position [120, 0]
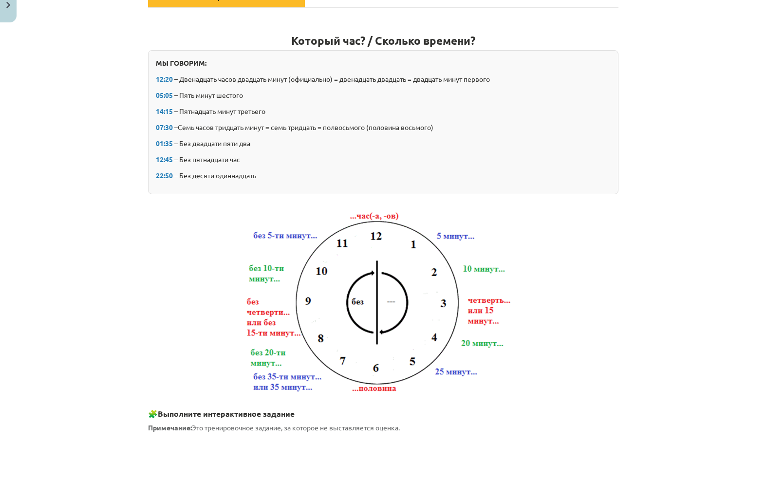
click at [396, 72] on strong "Который час? / Сколько времени?" at bounding box center [383, 79] width 184 height 14
click at [383, 72] on strong "Который час? / Сколько времени?" at bounding box center [383, 79] width 184 height 14
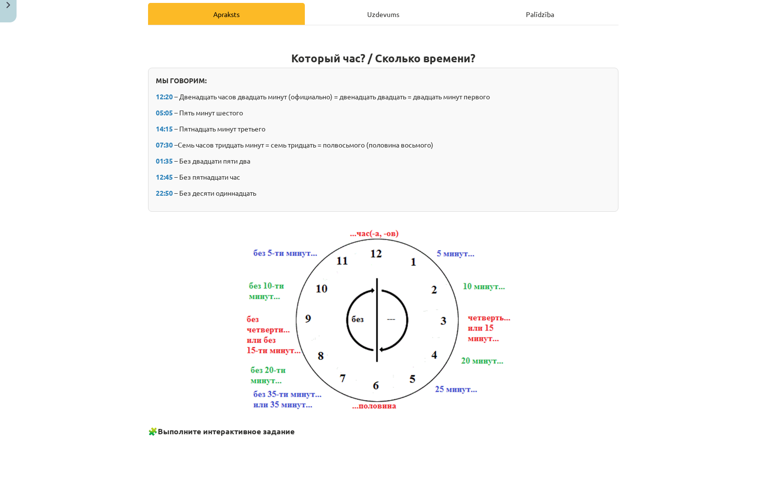
scroll to position [104, 0]
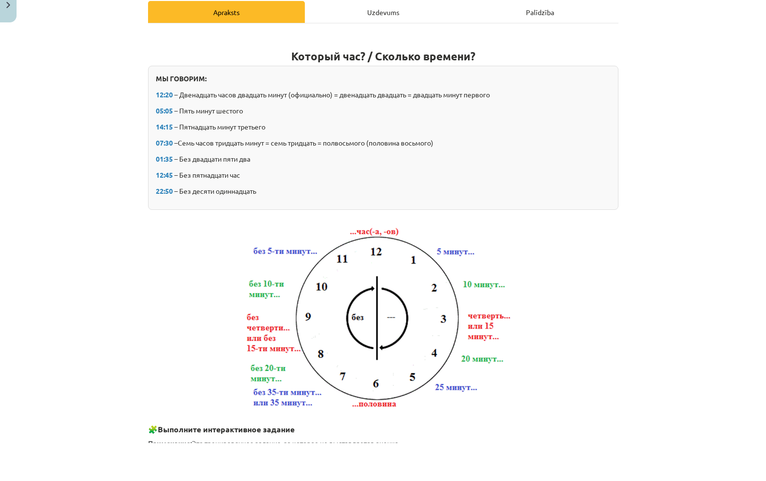
click at [393, 70] on h1 "Который час? / Сколько времени?" at bounding box center [383, 85] width 470 height 31
click at [384, 87] on strong "Который час? / Сколько времени?" at bounding box center [383, 94] width 184 height 14
click at [382, 87] on strong "Который час? / Сколько времени?" at bounding box center [383, 94] width 184 height 14
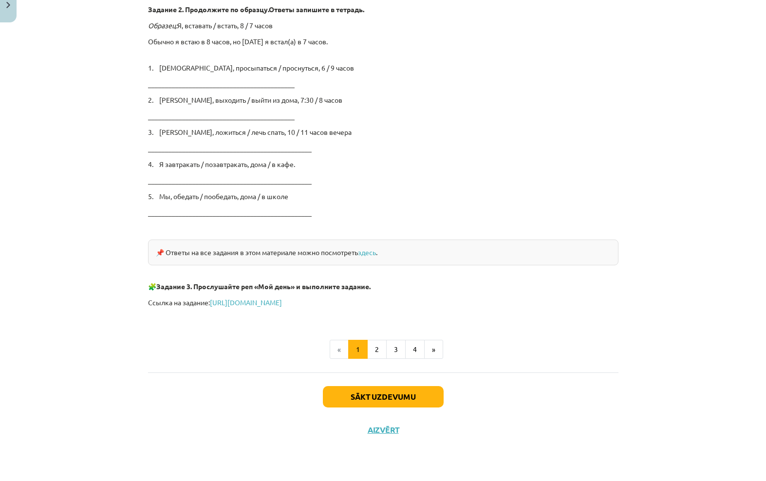
scroll to position [1500, 0]
click at [389, 464] on button "Aizvērt" at bounding box center [383, 469] width 37 height 10
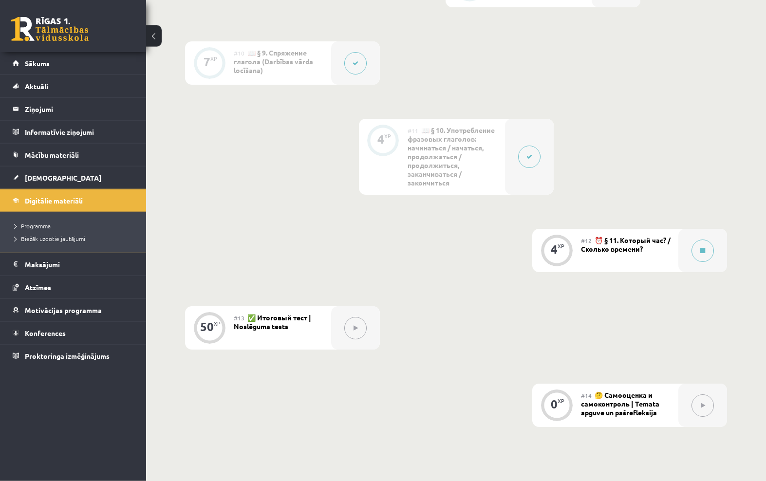
scroll to position [1008, 0]
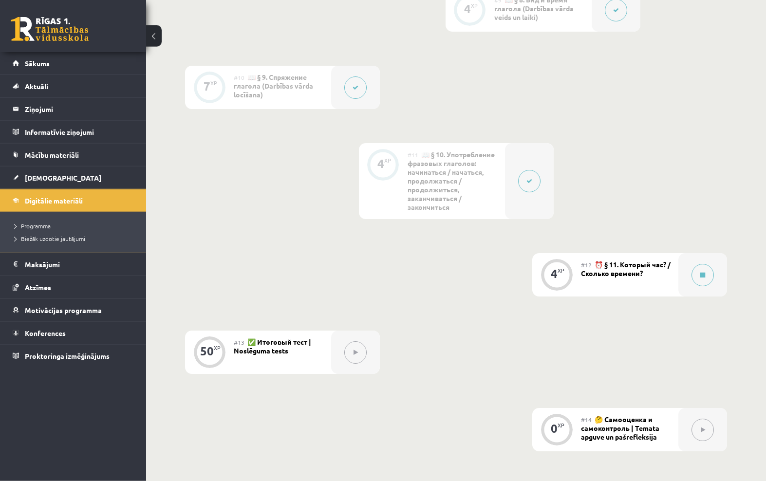
click at [706, 286] on button at bounding box center [703, 275] width 22 height 22
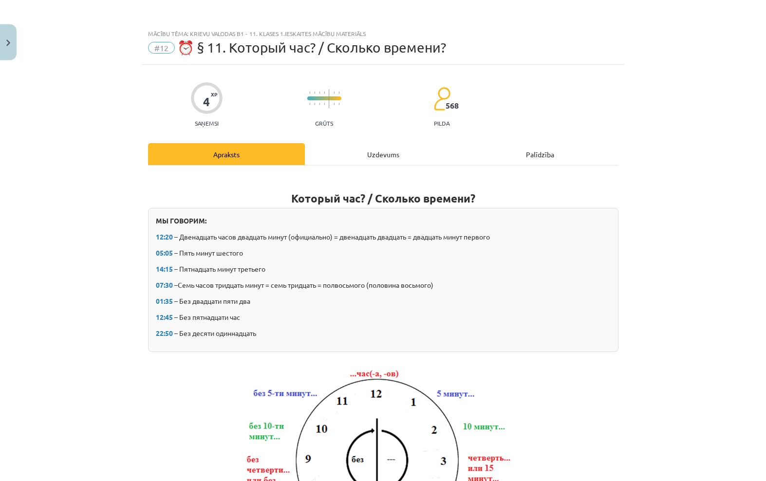
click at [395, 150] on div "Uzdevums" at bounding box center [383, 154] width 157 height 22
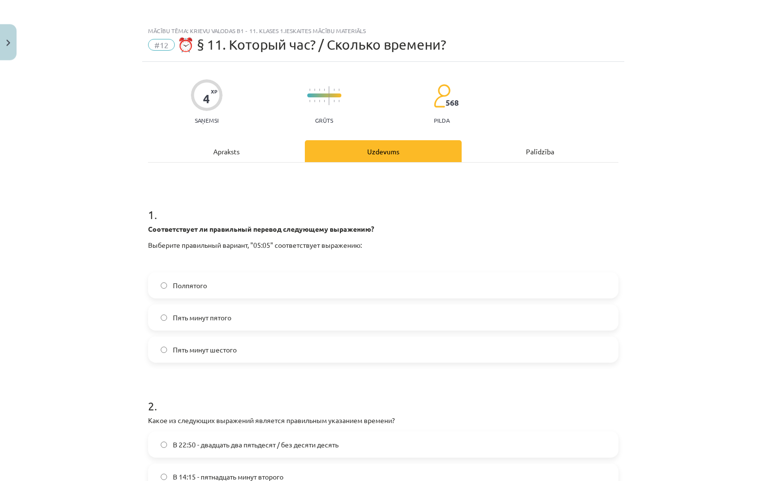
click at [379, 151] on div "Uzdevums" at bounding box center [383, 151] width 157 height 22
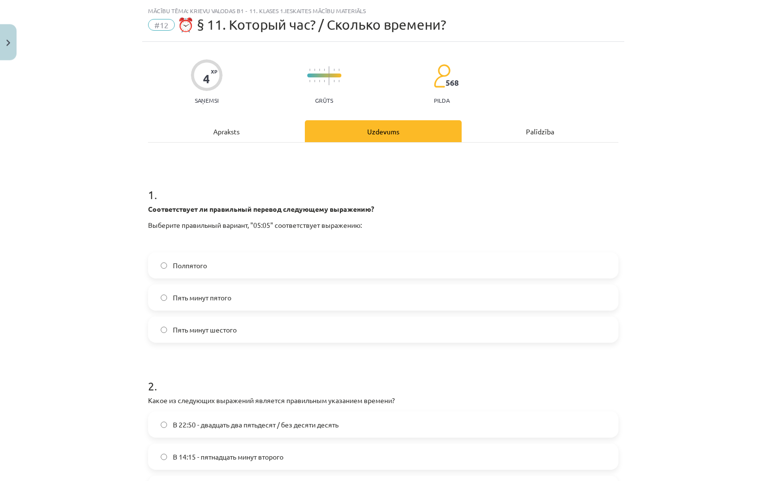
scroll to position [24, 0]
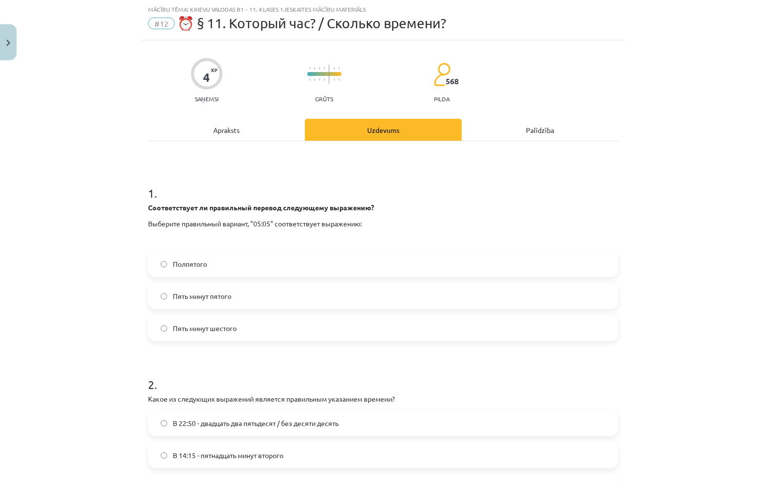
click at [345, 296] on label "Пять минут пятого" at bounding box center [383, 296] width 468 height 24
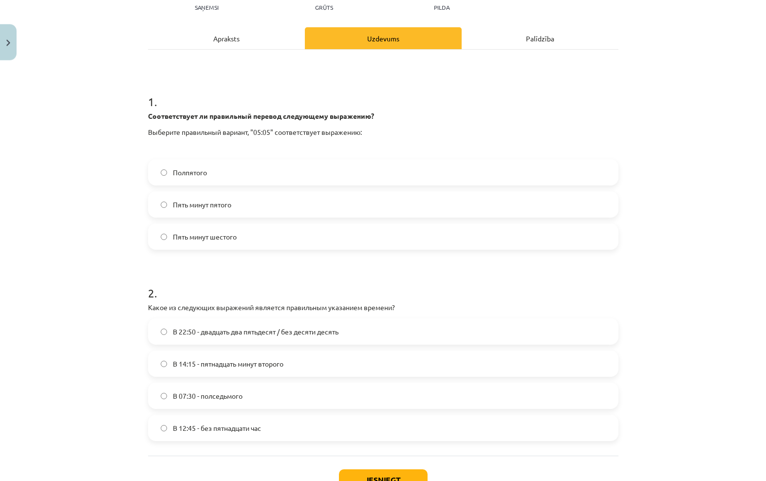
scroll to position [116, 0]
click at [572, 240] on label "Пять минут шестого" at bounding box center [383, 236] width 468 height 24
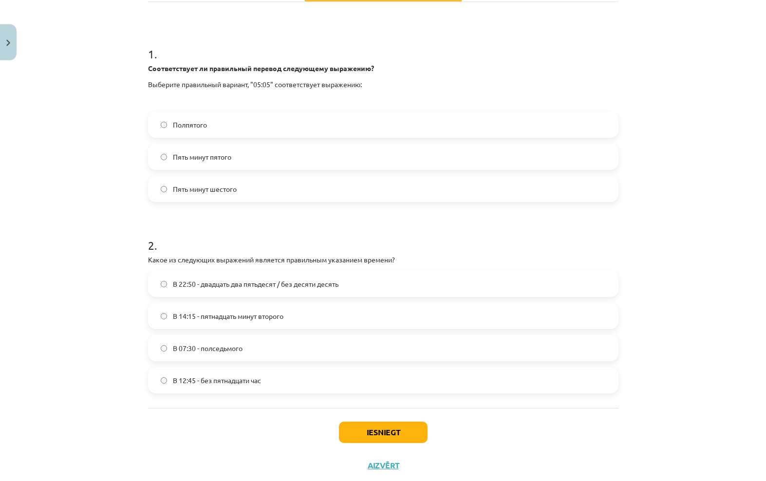
scroll to position [163, 0]
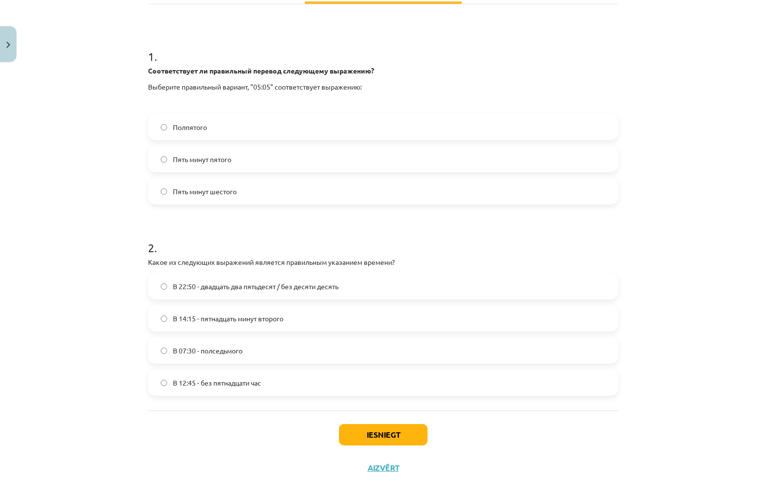
click at [257, 379] on span "В 12:45 - без пятнадцати час" at bounding box center [217, 381] width 88 height 10
click at [403, 437] on button "Iesniegt" at bounding box center [383, 432] width 89 height 21
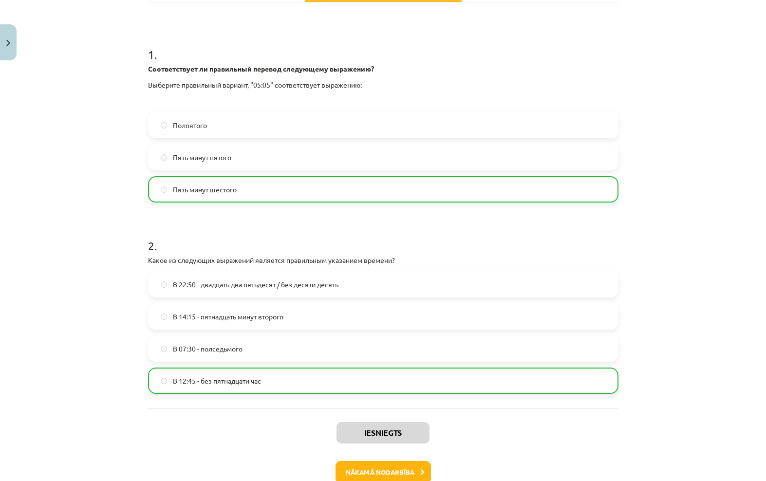
click at [410, 467] on button "Nākamā nodarbība" at bounding box center [383, 472] width 95 height 22
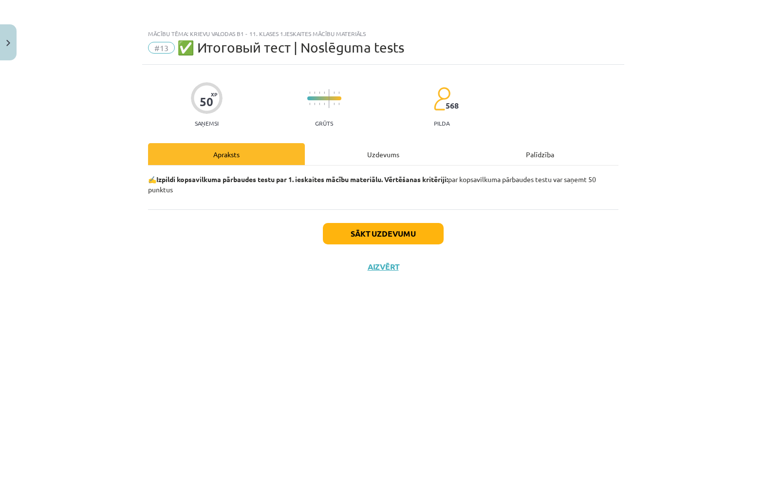
click at [389, 150] on div "Uzdevums" at bounding box center [383, 154] width 157 height 22
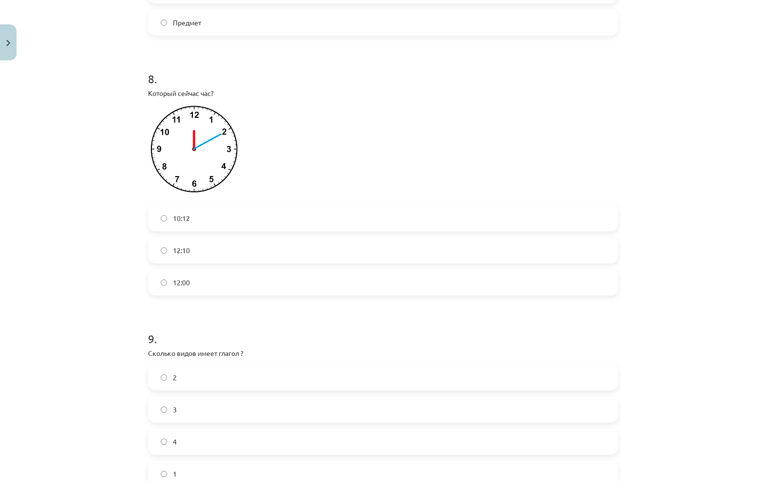
scroll to position [988, 0]
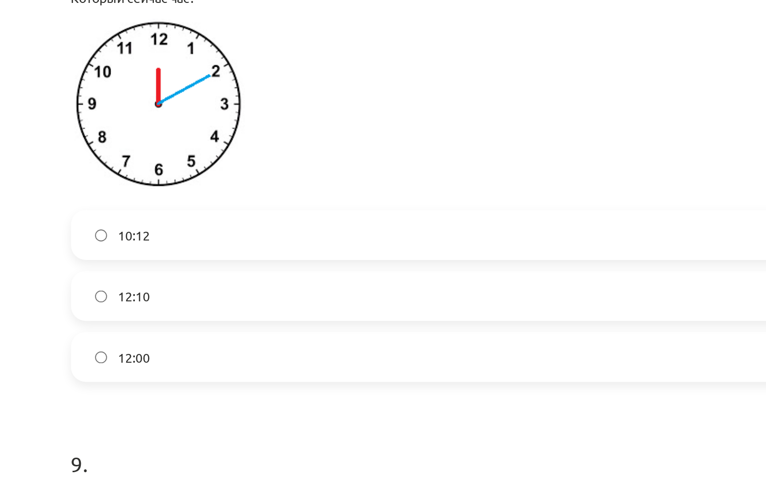
click at [274, 238] on label "12:10" at bounding box center [383, 250] width 468 height 24
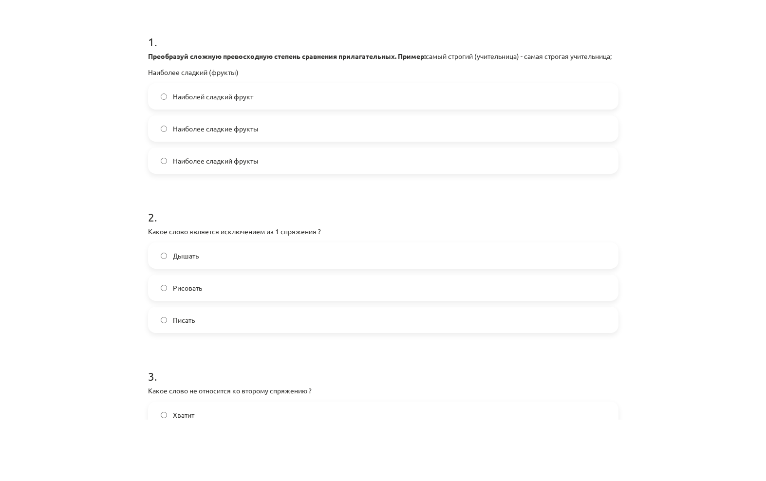
scroll to position [116, 0]
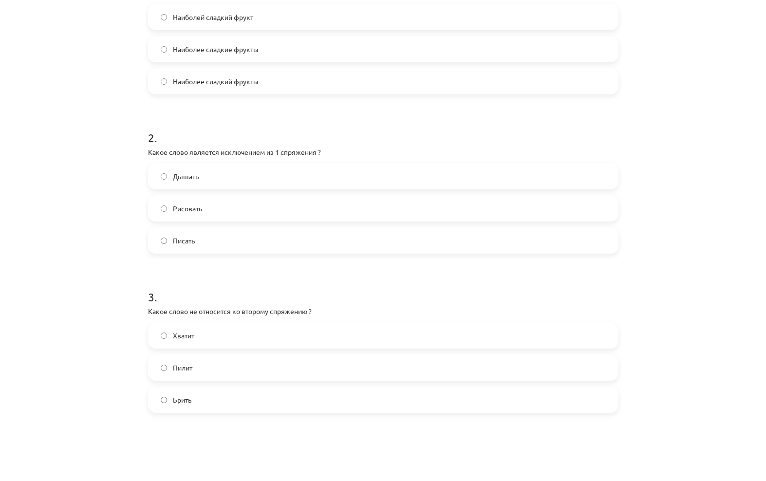
click at [681, 202] on div "Mācību tēma: Krievu valodas b1 - 11. klases 1.ieskaites mācību materiāls #13 ✅ …" at bounding box center [383, 240] width 766 height 481
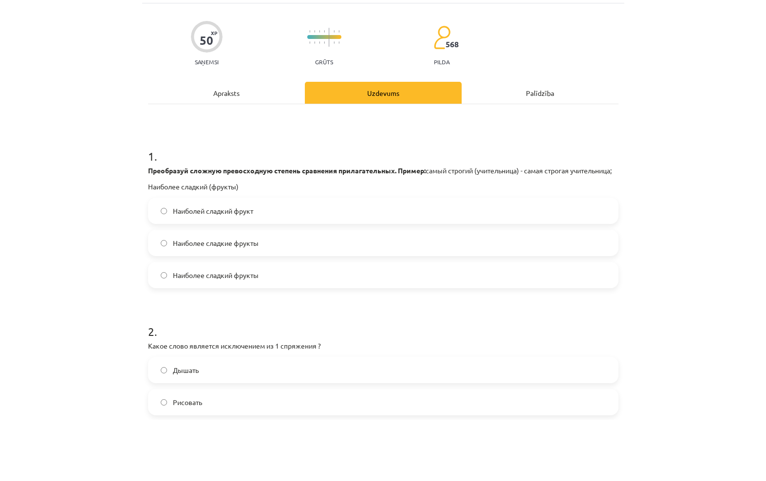
scroll to position [0, 0]
click at [313, 260] on label "Наиболей сладкий фрукт" at bounding box center [383, 272] width 468 height 24
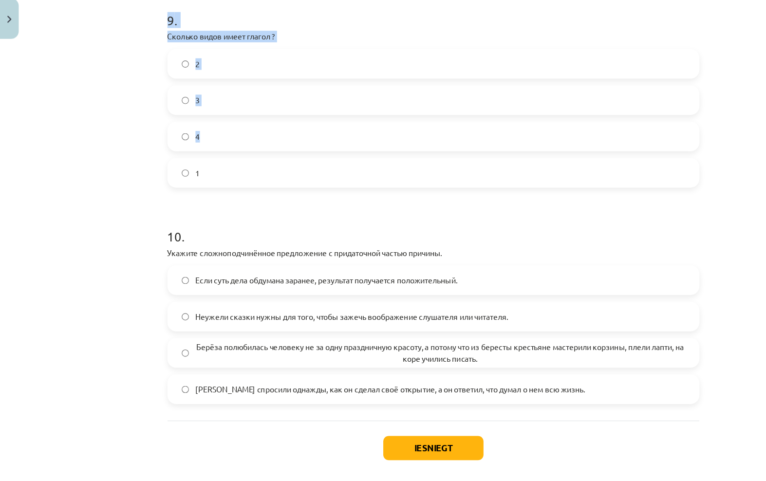
scroll to position [1693, 0]
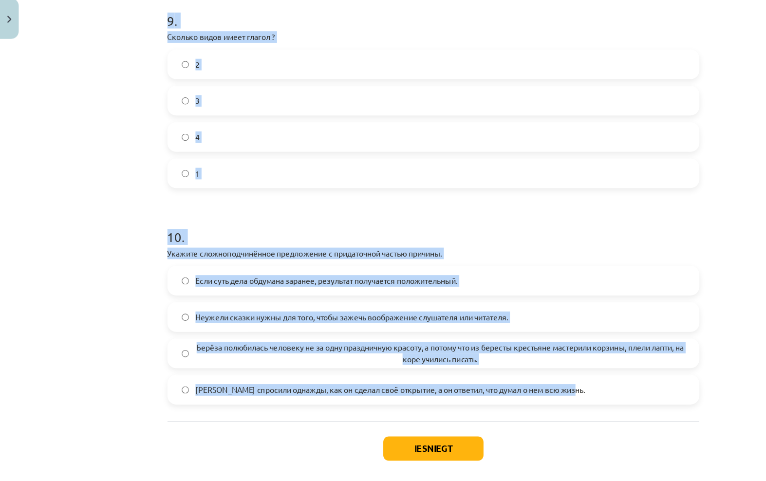
copy form "Loremipsum dolorsi ametconsecte adipisc elitseddo eiusmodtempori. Utlabo: etdol…"
click at [120, 371] on div "Mācību tēma: Krievu valodas b1 - 11. klases 1.ieskaites mācību materiāls #13 ✅ …" at bounding box center [383, 240] width 766 height 481
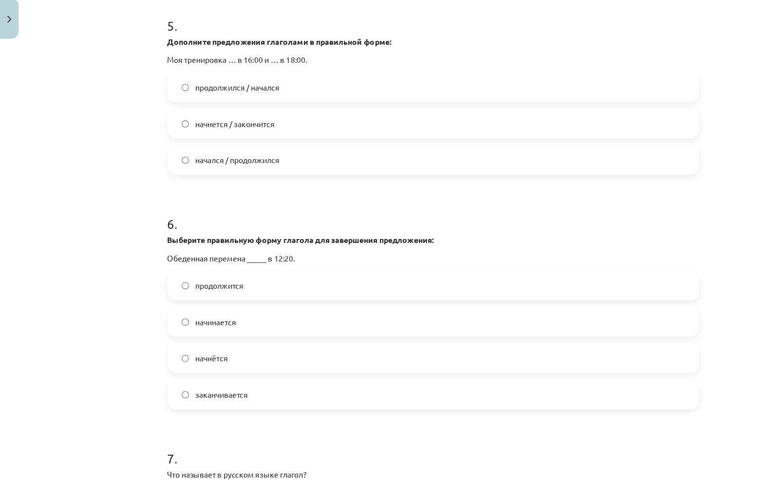
scroll to position [855, 0]
click at [589, 300] on label "начинается" at bounding box center [383, 310] width 468 height 24
click at [534, 337] on label "начнётся" at bounding box center [383, 342] width 468 height 24
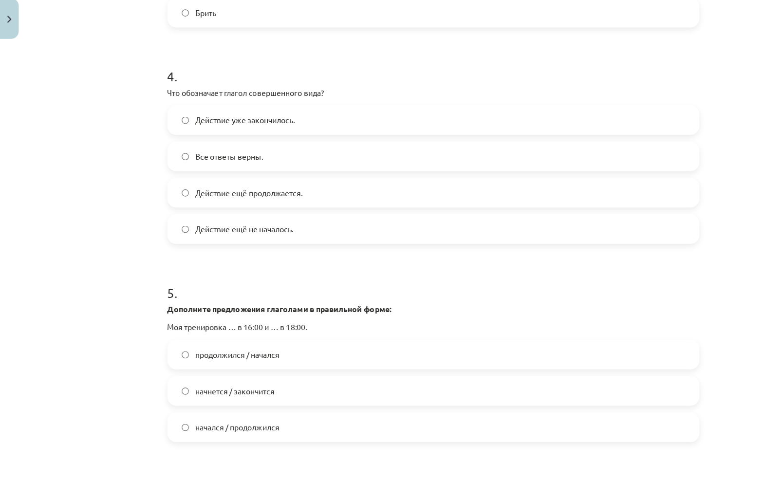
scroll to position [618, 0]
click at [498, 0] on label "Пилит" at bounding box center [383, 4] width 468 height 24
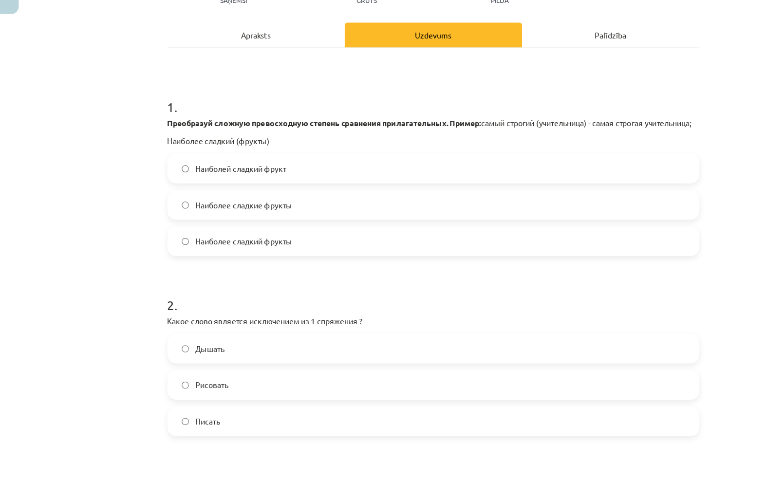
scroll to position [75, 0]
click at [309, 217] on label "Наиболее сладкие фрукты" at bounding box center [383, 229] width 468 height 24
click at [289, 249] on label "Наиболее сладкий фрукты" at bounding box center [383, 261] width 468 height 24
click at [278, 217] on label "Наиболее сладкие фрукты" at bounding box center [383, 229] width 468 height 24
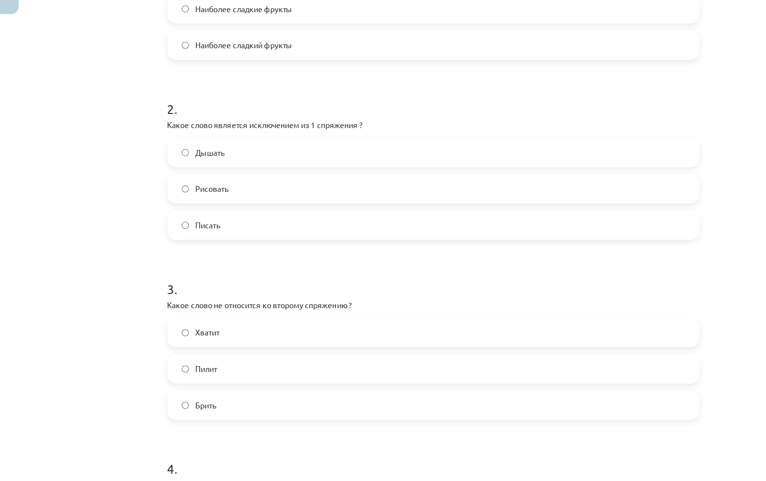
scroll to position [249, 0]
click at [308, 170] on label "Дышать" at bounding box center [383, 182] width 468 height 24
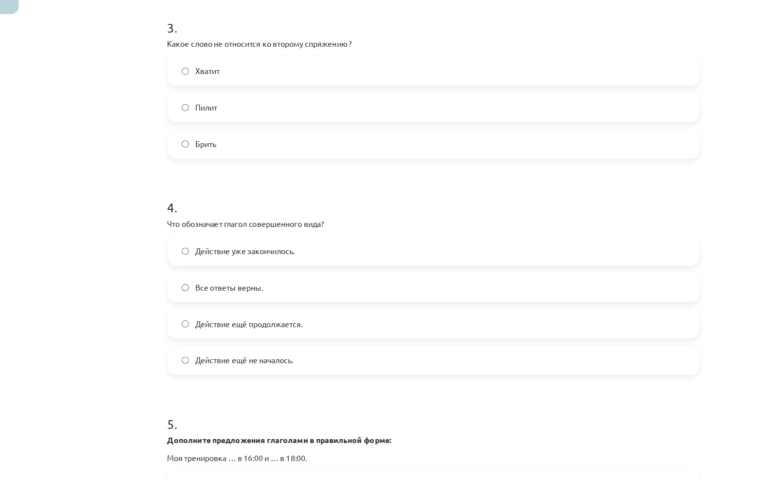
scroll to position [480, 0]
click at [280, 163] on label "Брить" at bounding box center [383, 175] width 468 height 24
click at [352, 258] on label "Действие уже закончилось." at bounding box center [383, 270] width 468 height 24
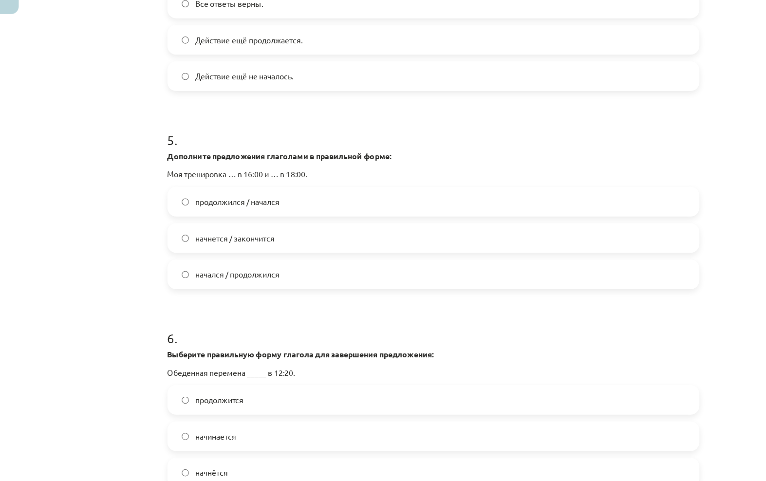
scroll to position [731, 0]
click at [361, 246] on label "начнется / закончится" at bounding box center [383, 258] width 468 height 24
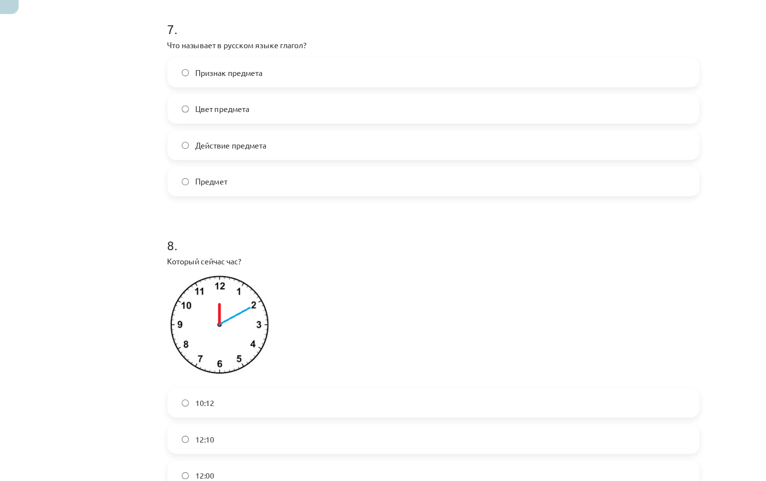
scroll to position [1212, 0]
click at [358, 165] on label "Действие предмета" at bounding box center [383, 177] width 468 height 24
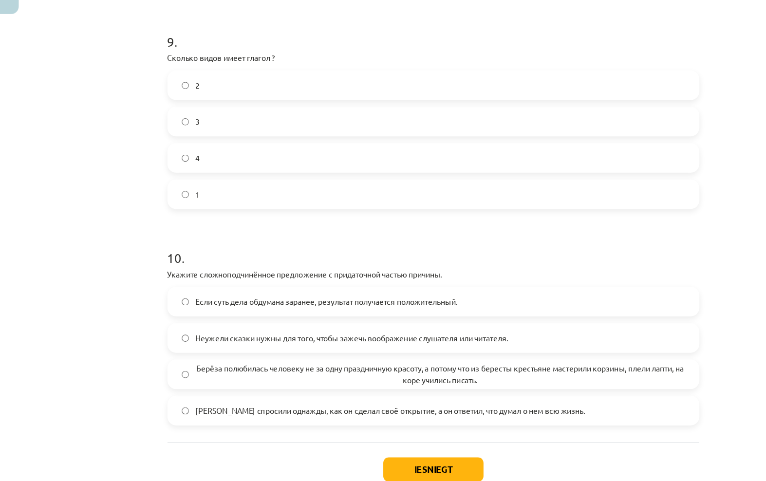
scroll to position [1667, 0]
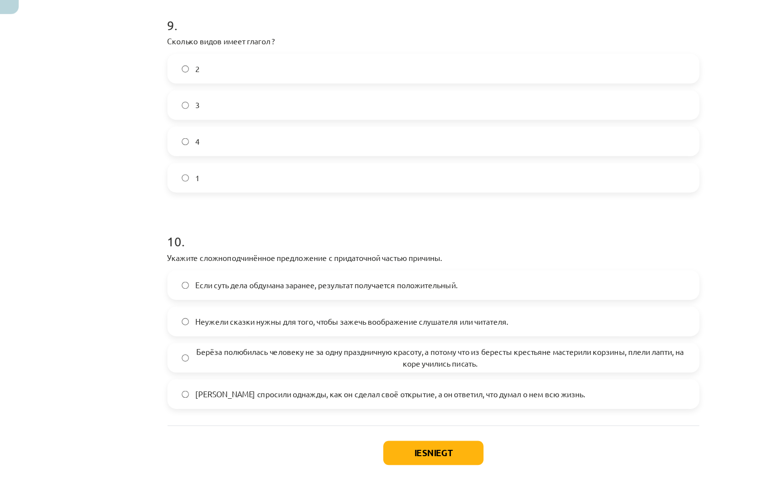
click at [317, 96] on label "2" at bounding box center [383, 108] width 468 height 24
click at [318, 354] on span "Берёза полюбилась человеку не за одну праздничную красоту, а потому что из бере…" at bounding box center [389, 364] width 433 height 20
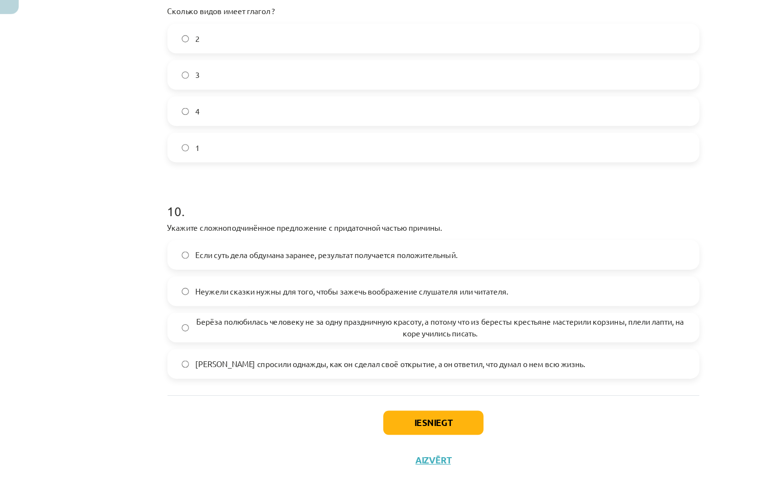
scroll to position [1693, 0]
click at [408, 412] on button "Iesniegt" at bounding box center [383, 422] width 89 height 21
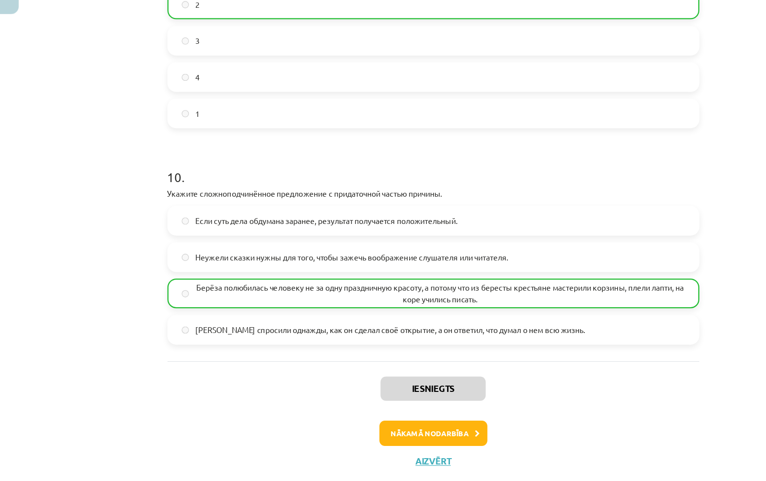
scroll to position [1723, 0]
click at [393, 420] on button "Nākamā nodarbība" at bounding box center [383, 431] width 95 height 22
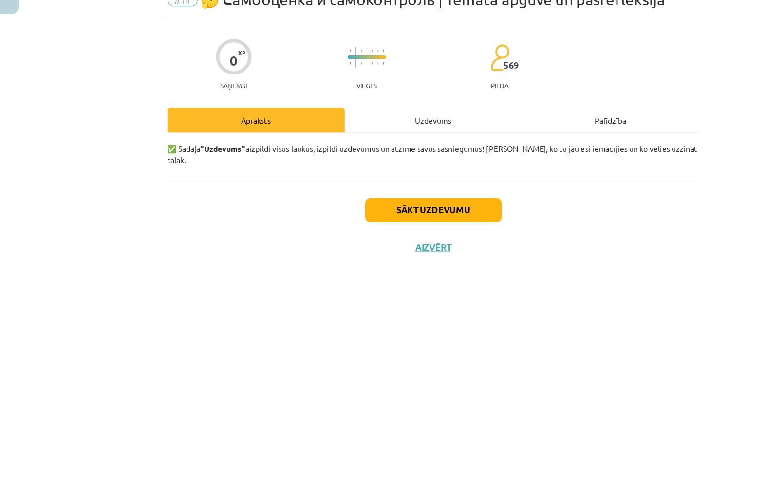
scroll to position [0, 0]
click at [388, 143] on div "Uzdevums" at bounding box center [383, 154] width 157 height 22
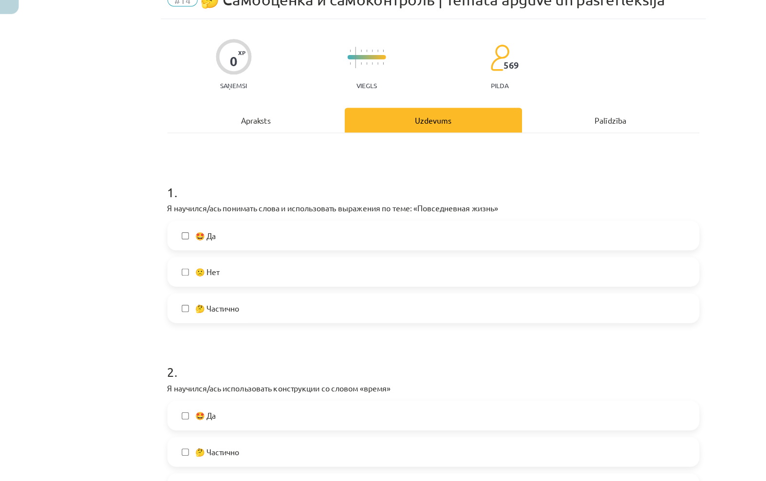
click at [461, 244] on label "🤩 Да" at bounding box center [383, 256] width 468 height 24
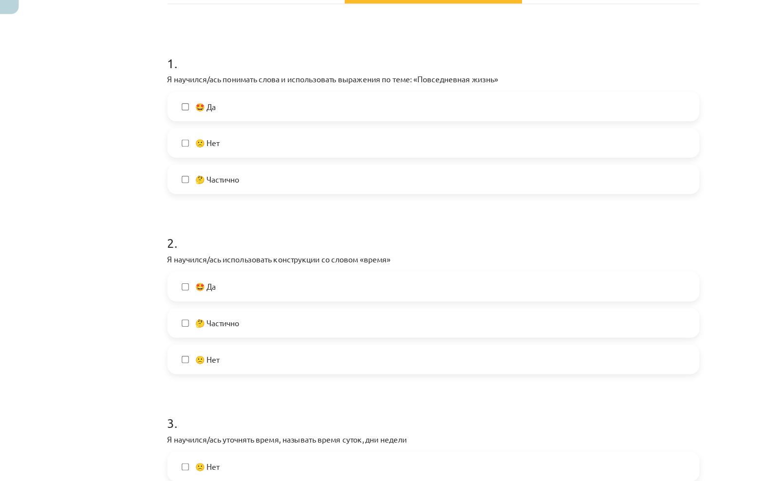
scroll to position [114, 0]
click at [420, 289] on label "🤩 Да" at bounding box center [383, 301] width 468 height 24
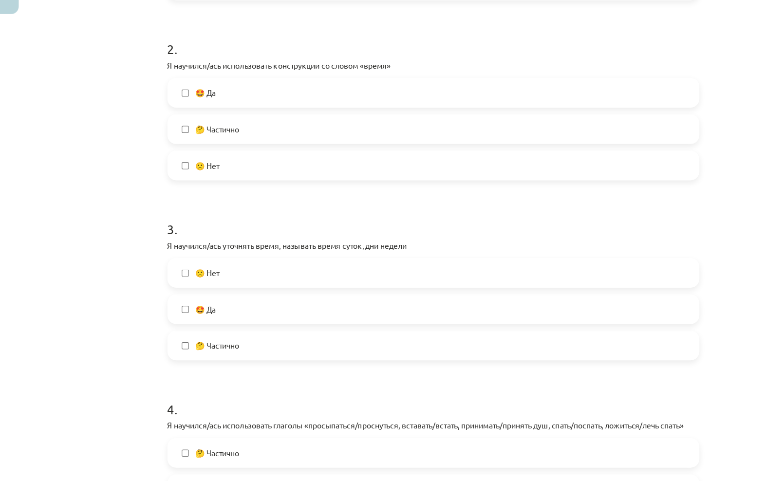
scroll to position [292, 0]
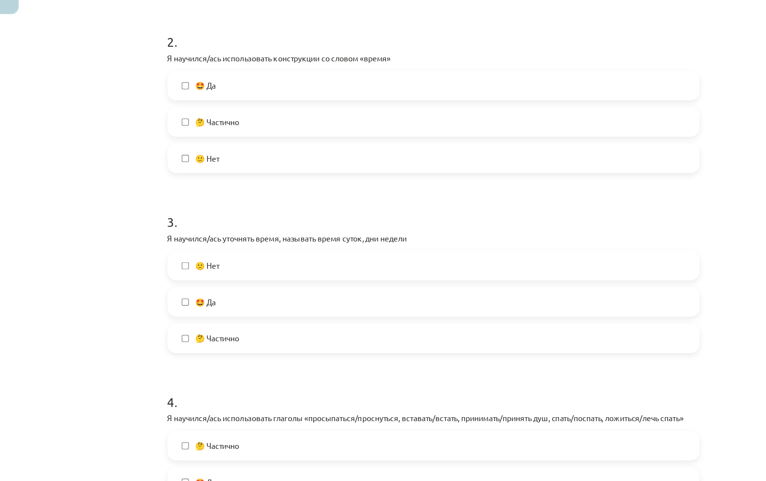
click at [422, 303] on label "🤩 Да" at bounding box center [383, 315] width 468 height 24
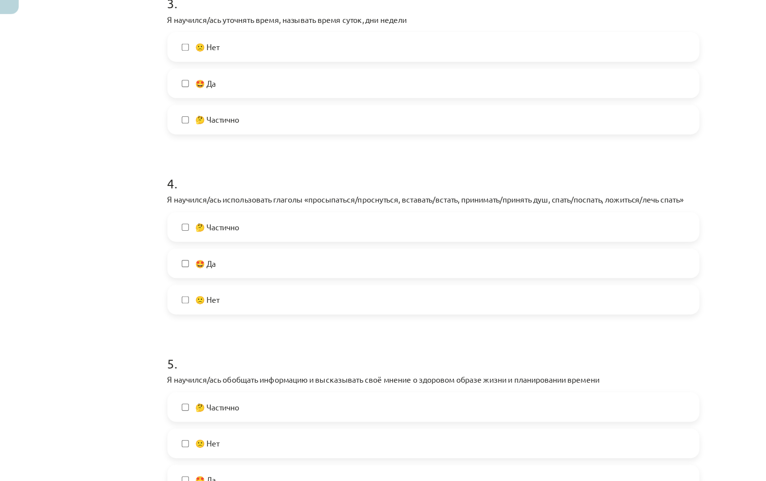
scroll to position [485, 0]
click at [425, 269] on label "🤩 Да" at bounding box center [383, 281] width 468 height 24
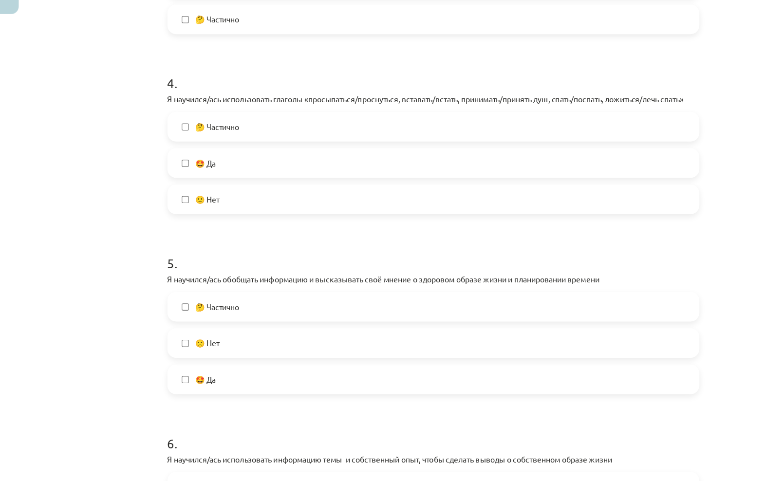
scroll to position [574, 0]
click at [397, 339] on label "🙁 Нет" at bounding box center [383, 351] width 468 height 24
click at [391, 371] on label "🤩 Да" at bounding box center [383, 383] width 468 height 24
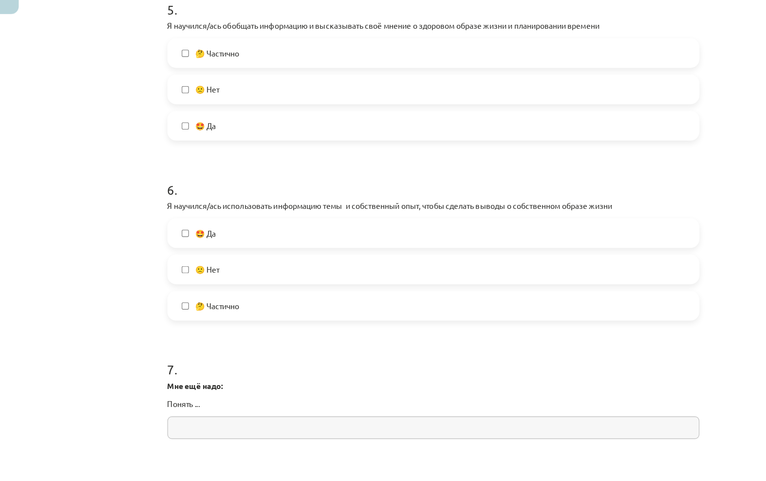
scroll to position [798, 0]
click at [223, 115] on label "🙁 Нет" at bounding box center [383, 127] width 468 height 24
click at [342, 242] on label "🤩 Да" at bounding box center [383, 254] width 468 height 24
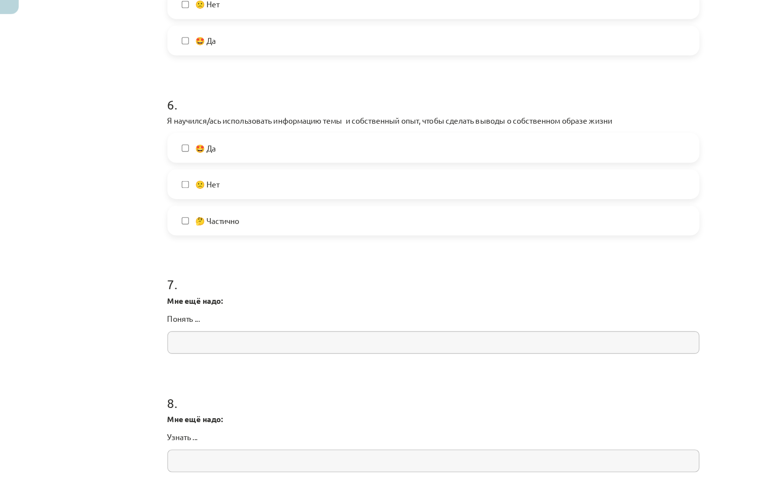
scroll to position [876, 0]
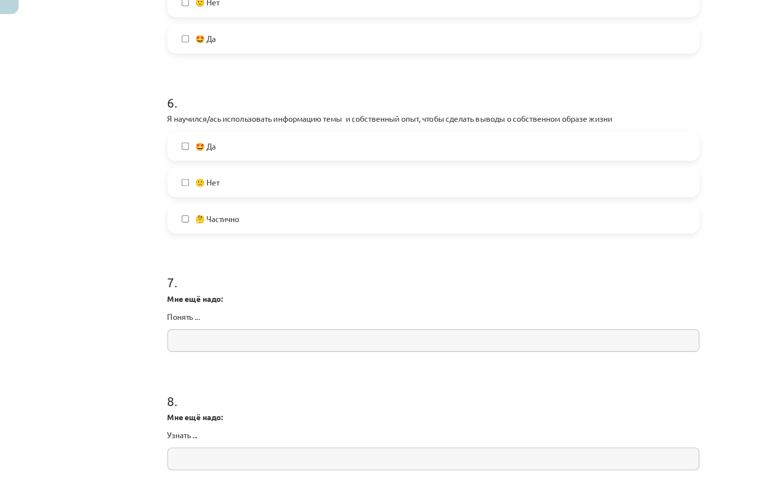
click at [371, 339] on input "text" at bounding box center [383, 349] width 470 height 20
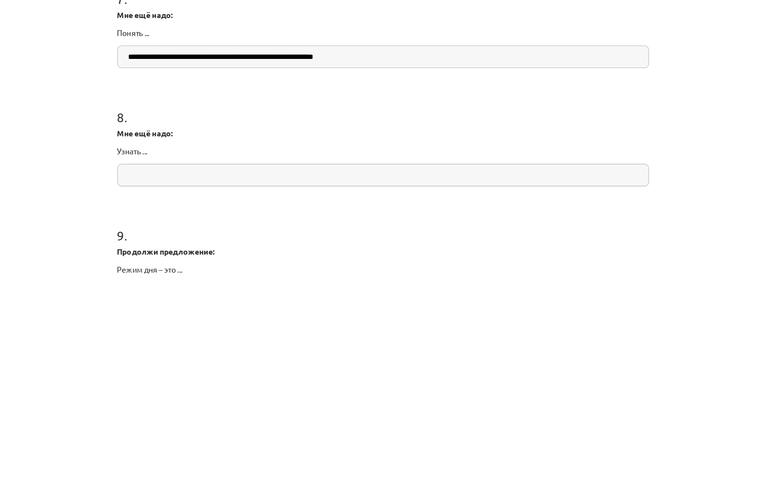
scroll to position [950, 0]
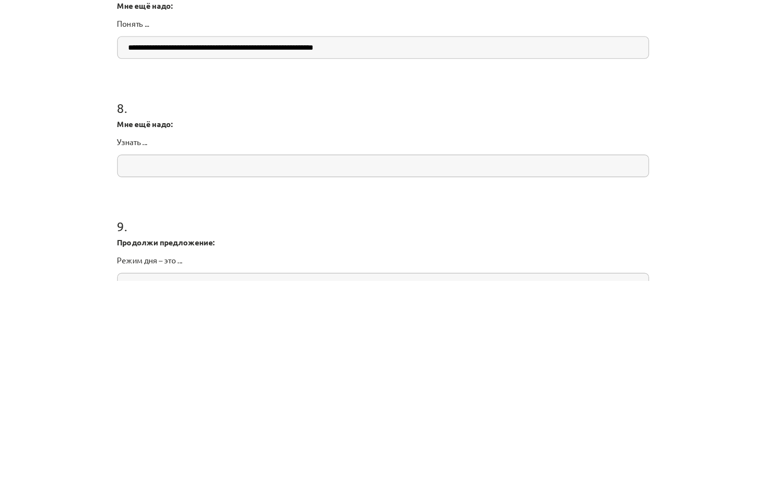
type input "**********"
click at [380, 370] on input "text" at bounding box center [383, 380] width 470 height 20
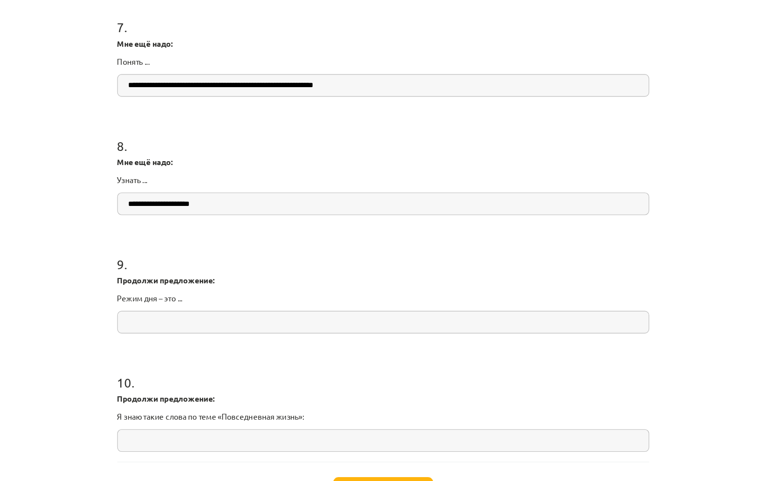
scroll to position [1106, 0]
type input "**********"
click at [546, 318] on input "text" at bounding box center [383, 328] width 470 height 20
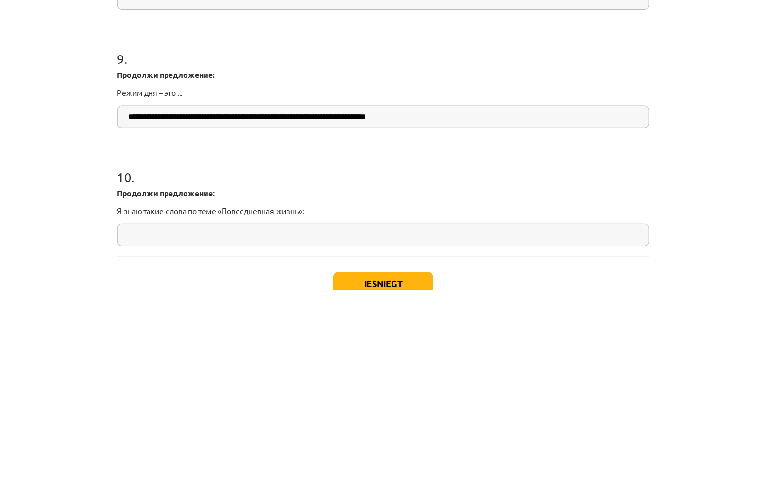
click at [314, 318] on input "**********" at bounding box center [383, 328] width 470 height 20
click at [394, 318] on input "**********" at bounding box center [383, 328] width 470 height 20
click at [492, 318] on input "**********" at bounding box center [383, 328] width 470 height 20
click at [264, 318] on input "**********" at bounding box center [383, 328] width 470 height 20
click at [294, 318] on input "**********" at bounding box center [383, 328] width 470 height 20
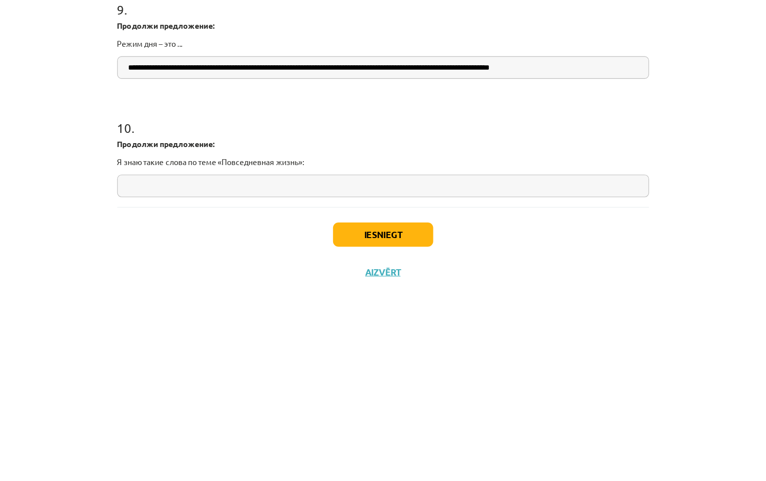
scroll to position [1149, 0]
type input "**********"
click at [558, 380] on input "text" at bounding box center [383, 390] width 470 height 20
click at [277, 380] on input "**********" at bounding box center [383, 390] width 470 height 20
click at [276, 380] on input "**********" at bounding box center [383, 390] width 470 height 20
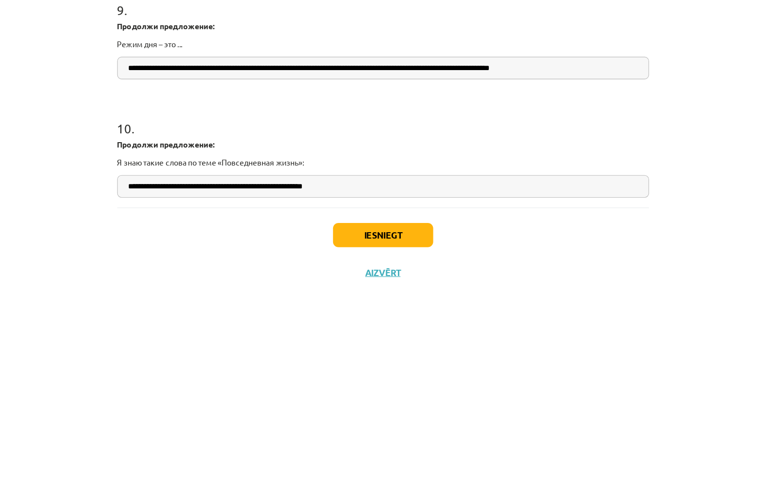
click at [281, 380] on input "**********" at bounding box center [383, 390] width 470 height 20
click at [354, 380] on input "**********" at bounding box center [383, 390] width 470 height 20
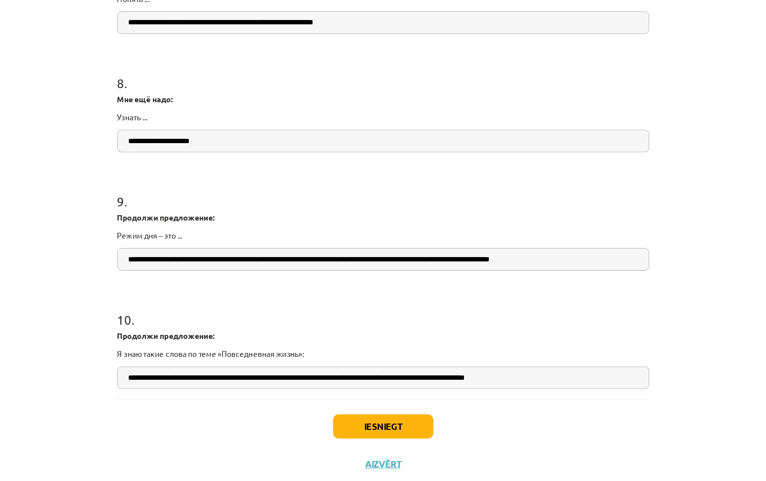
type input "**********"
click at [339, 422] on button "Iesniegt" at bounding box center [383, 432] width 89 height 21
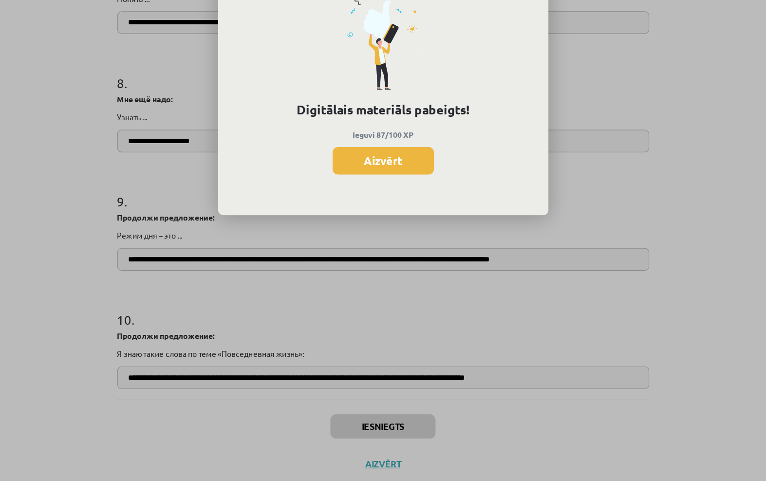
click at [359, 186] on button "Aizvērt" at bounding box center [383, 198] width 90 height 24
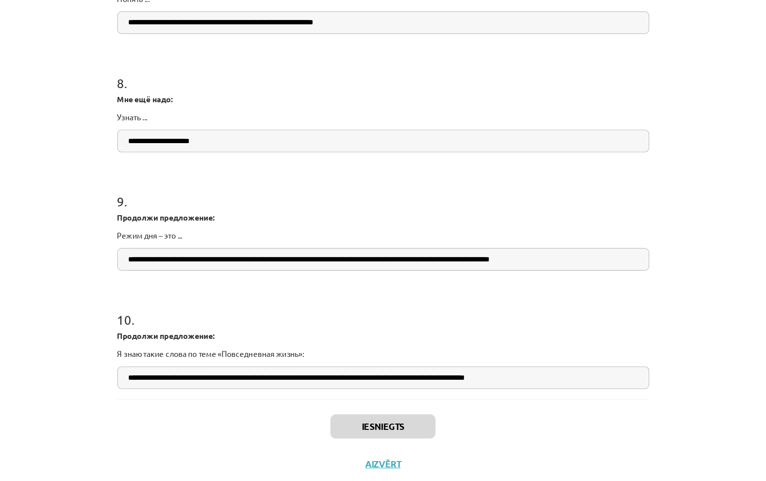
click at [365, 461] on button "Aizvērt" at bounding box center [383, 466] width 37 height 10
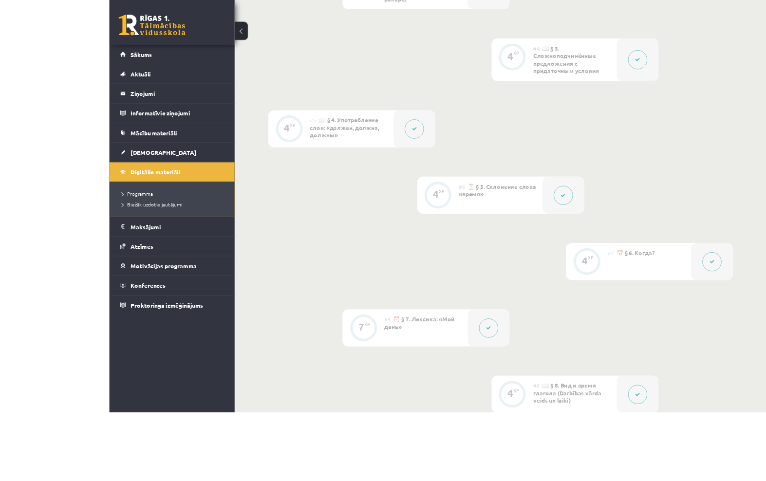
scroll to position [728, 0]
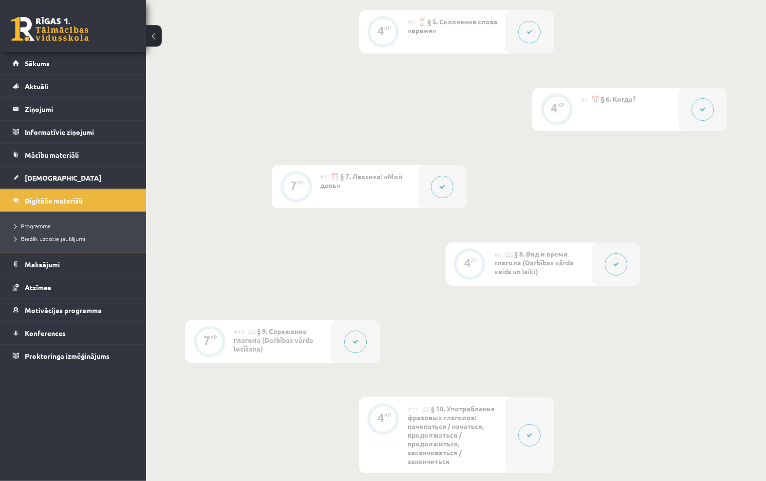
click at [44, 173] on span "[DEMOGRAPHIC_DATA]" at bounding box center [63, 177] width 76 height 9
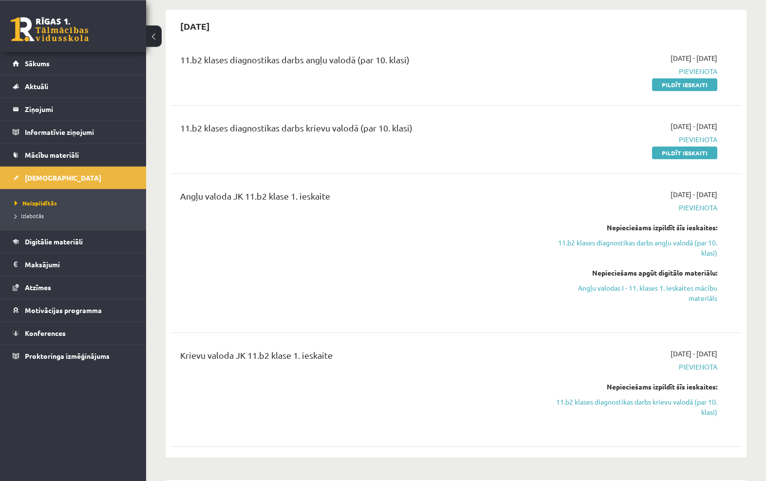
scroll to position [88, 0]
